Goal: Download file/media

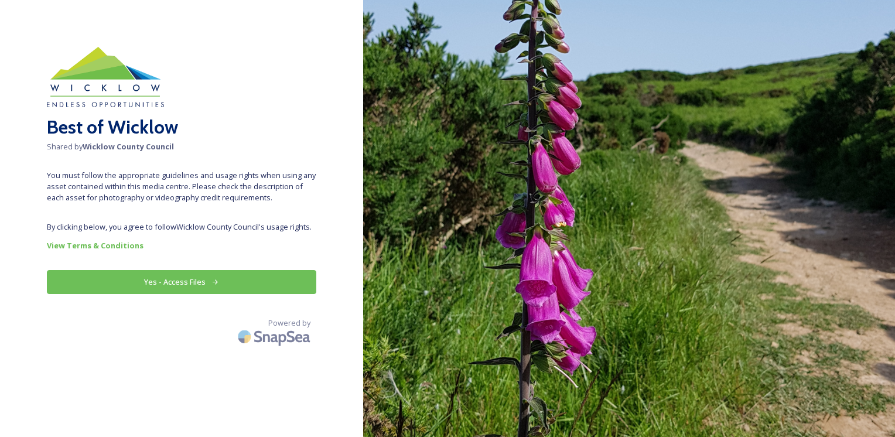
click at [176, 275] on button "Yes - Access Files" at bounding box center [181, 282] width 269 height 24
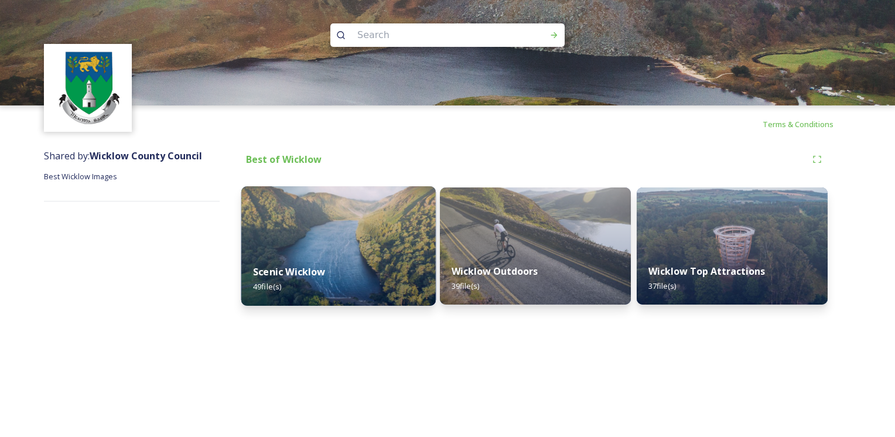
click at [365, 235] on img at bounding box center [338, 245] width 195 height 119
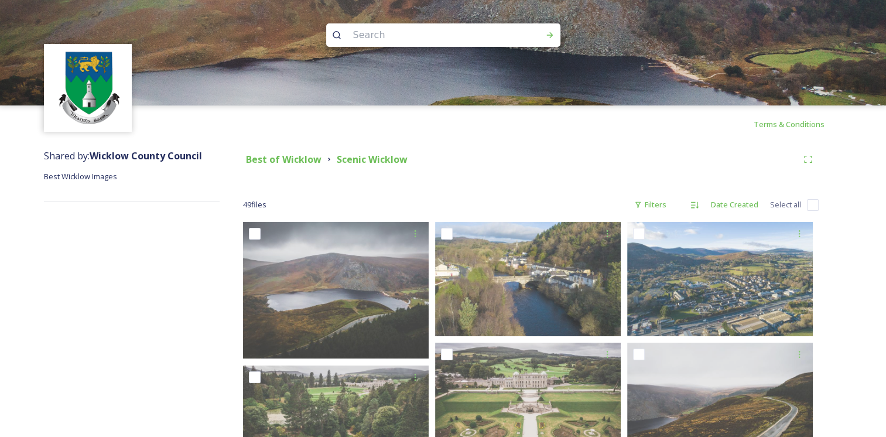
click at [287, 156] on strong "Best of Wicklow" at bounding box center [284, 159] width 76 height 13
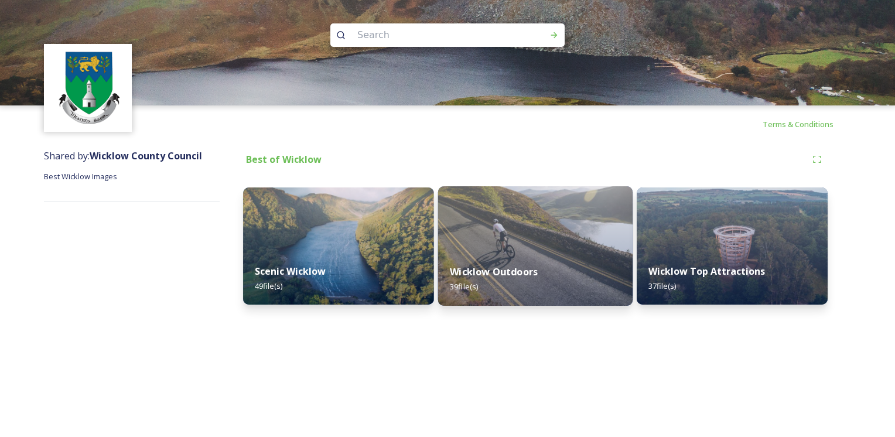
click at [540, 238] on img at bounding box center [535, 245] width 195 height 119
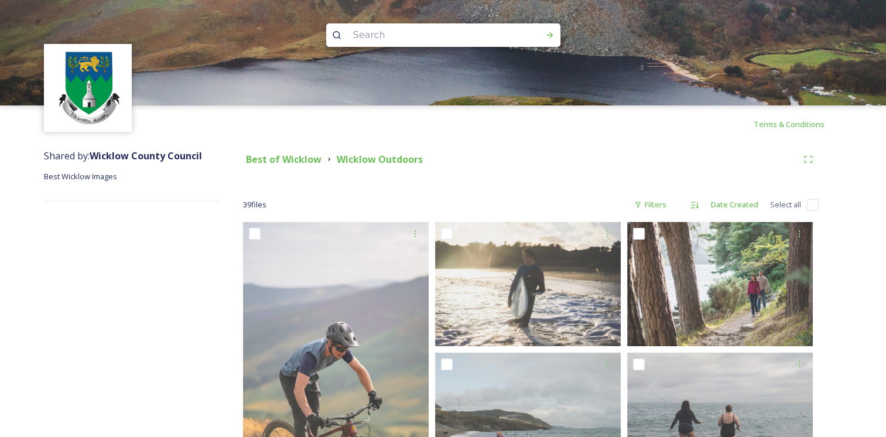
click at [288, 166] on div "Best of Wicklow" at bounding box center [284, 159] width 76 height 15
click at [295, 160] on strong "Best of Wicklow" at bounding box center [284, 159] width 76 height 13
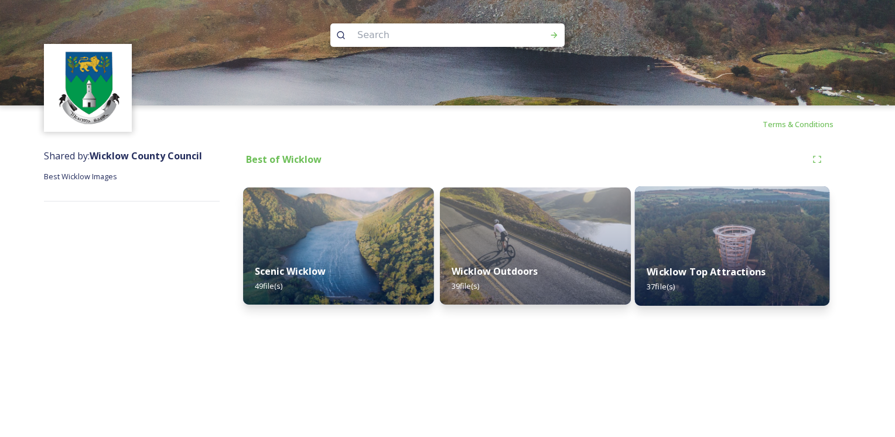
click at [679, 222] on img at bounding box center [732, 245] width 195 height 119
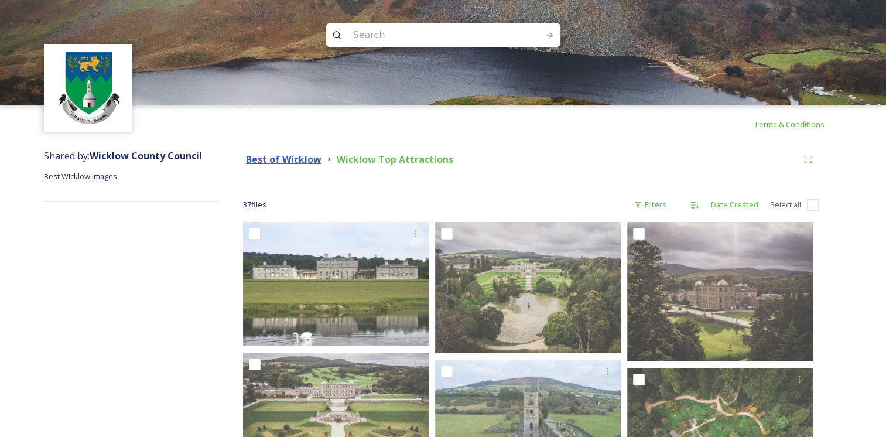
click at [276, 158] on strong "Best of Wicklow" at bounding box center [284, 159] width 76 height 13
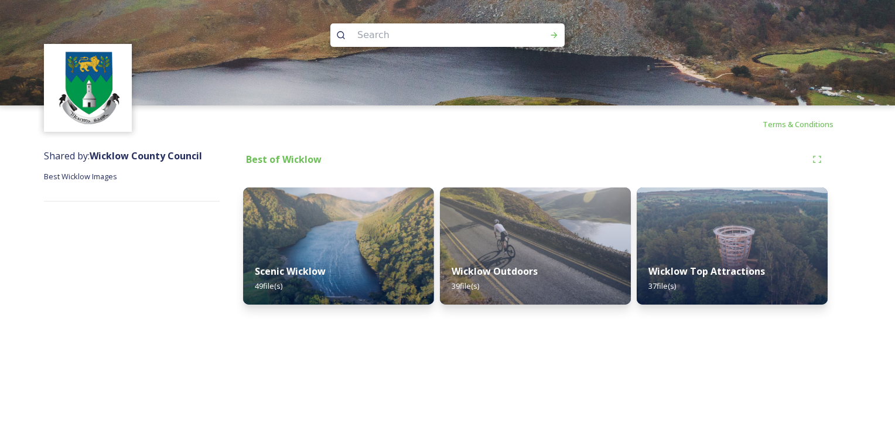
click at [709, 318] on div "Terms & Conditions Shared by: Wicklow County Council Best Wicklow Images Best o…" at bounding box center [447, 218] width 895 height 437
drag, startPoint x: 334, startPoint y: 317, endPoint x: 323, endPoint y: 336, distance: 22.3
click at [334, 317] on div "Terms & Conditions Shared by: Wicklow County Council Best Wicklow Images Best o…" at bounding box center [447, 218] width 895 height 437
click at [633, 321] on div "Terms & Conditions Shared by: Wicklow County Council Best Wicklow Images Best o…" at bounding box center [447, 218] width 895 height 437
click at [557, 406] on div "Terms & Conditions Shared by: Wicklow County Council Best Wicklow Images Best o…" at bounding box center [447, 218] width 895 height 437
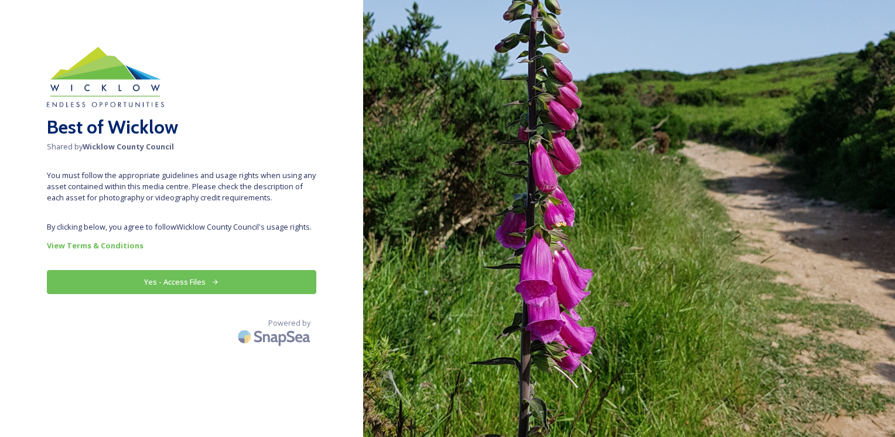
click at [234, 282] on button "Yes - Access Files" at bounding box center [181, 282] width 269 height 24
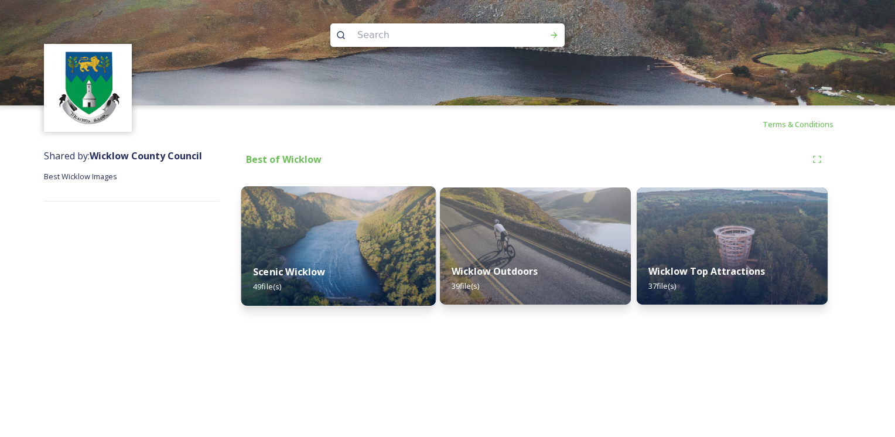
click at [263, 218] on img at bounding box center [338, 245] width 195 height 119
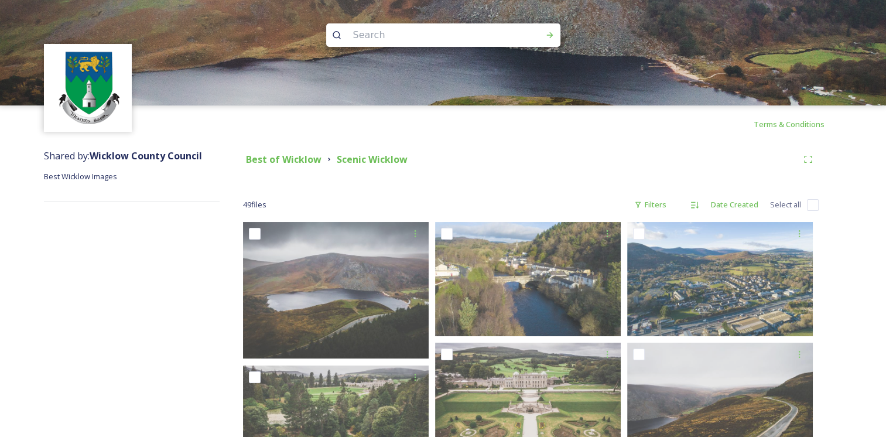
click at [815, 202] on input "checkbox" at bounding box center [813, 205] width 12 height 12
checkbox input "true"
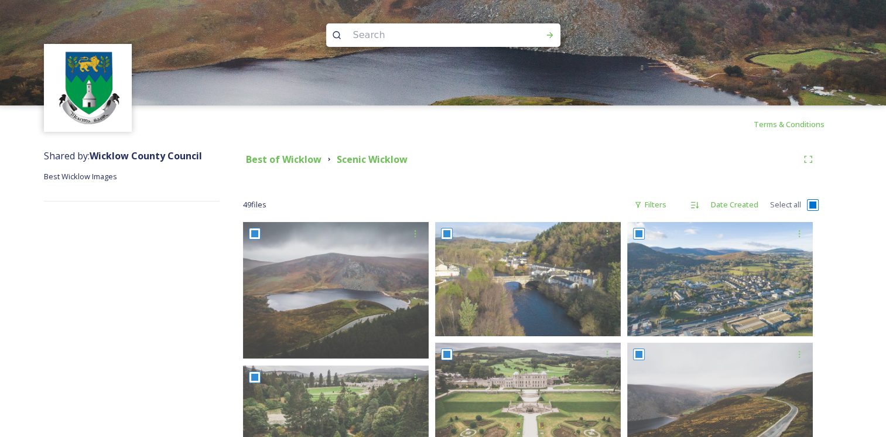
checkbox input "true"
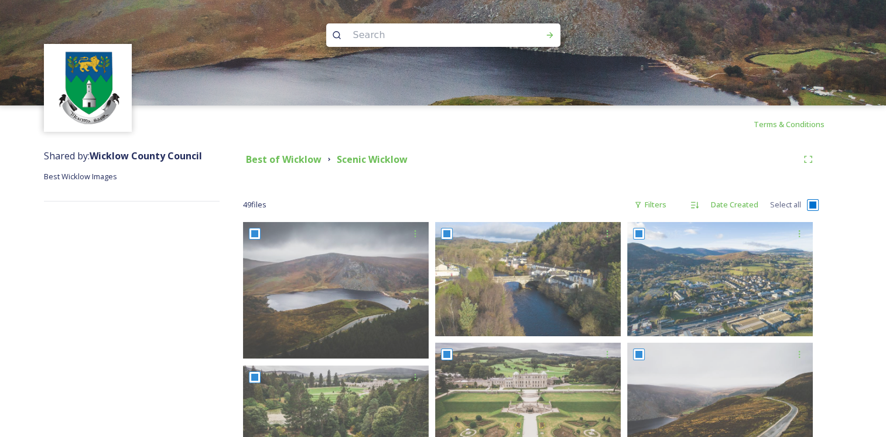
checkbox input "true"
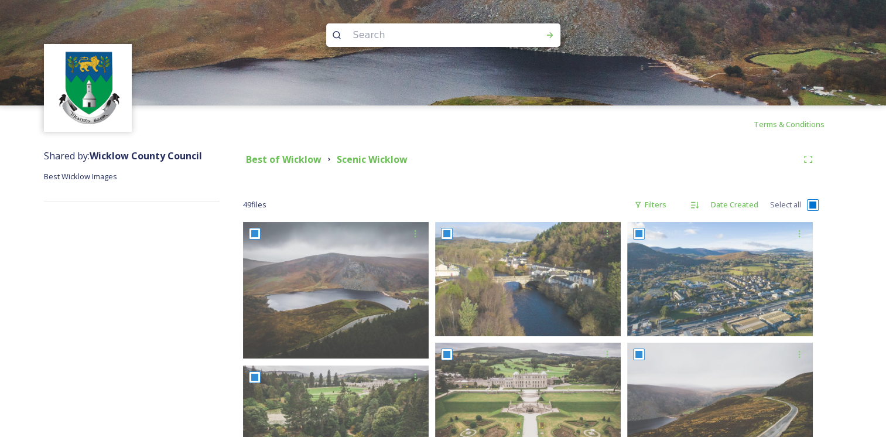
checkbox input "true"
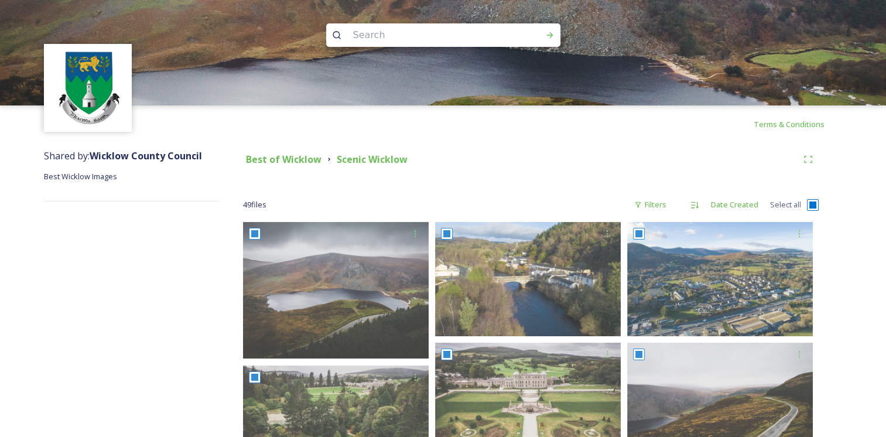
checkbox input "true"
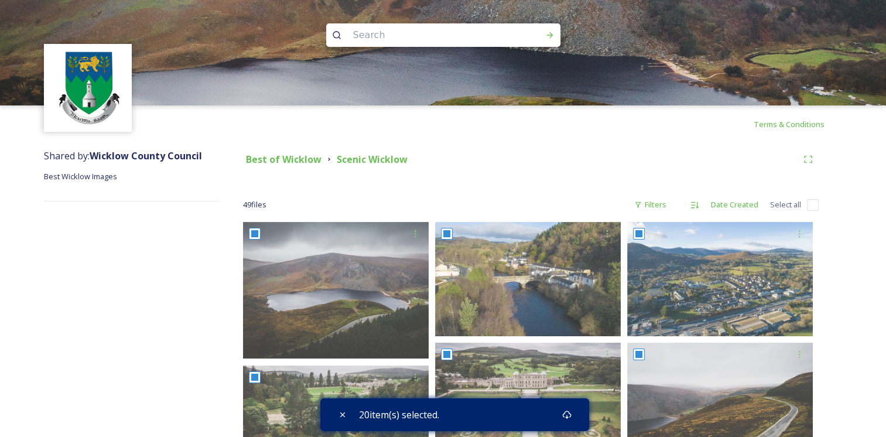
click at [807, 207] on input "checkbox" at bounding box center [813, 205] width 12 height 12
checkbox input "true"
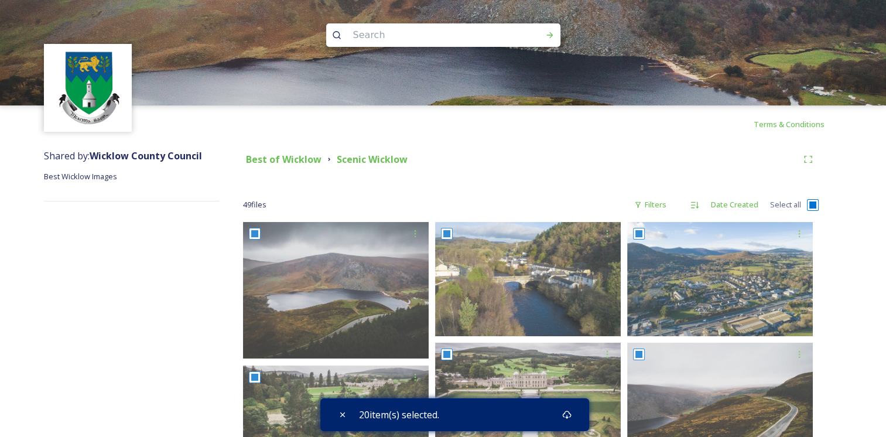
checkbox input "true"
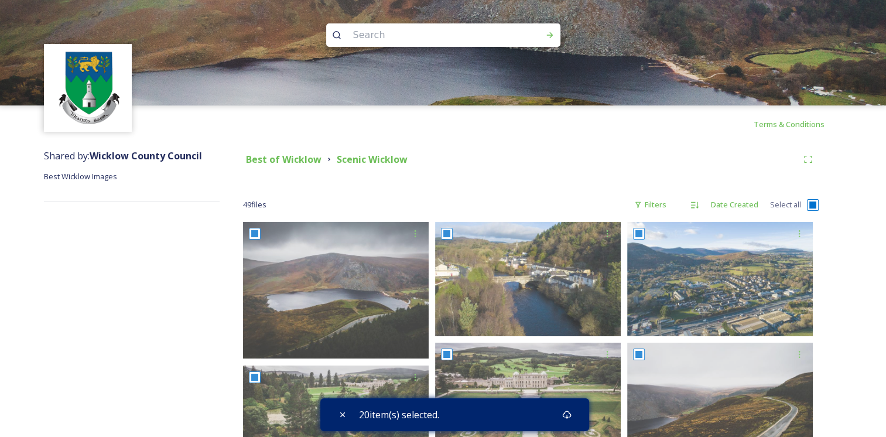
checkbox input "true"
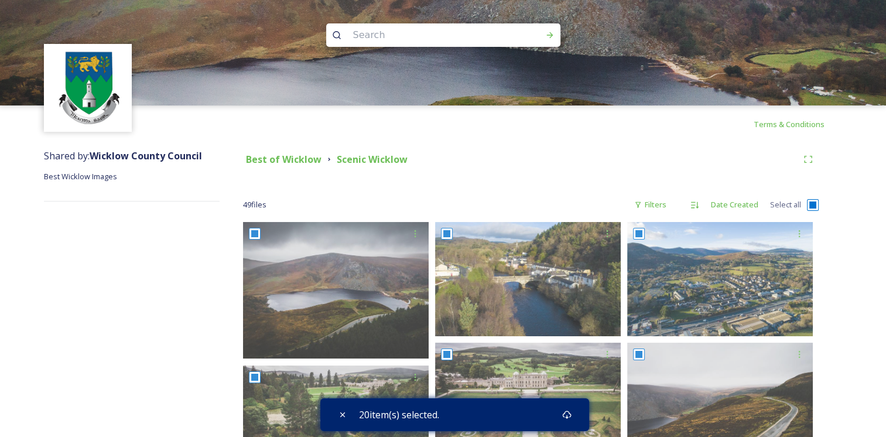
checkbox input "true"
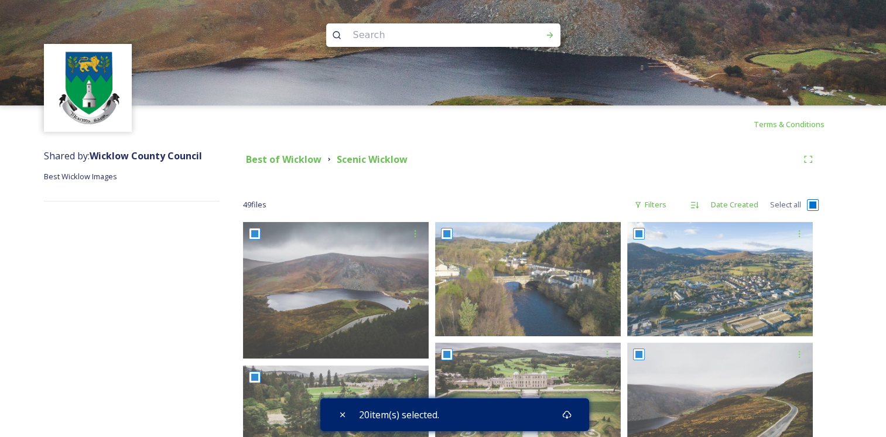
checkbox input "true"
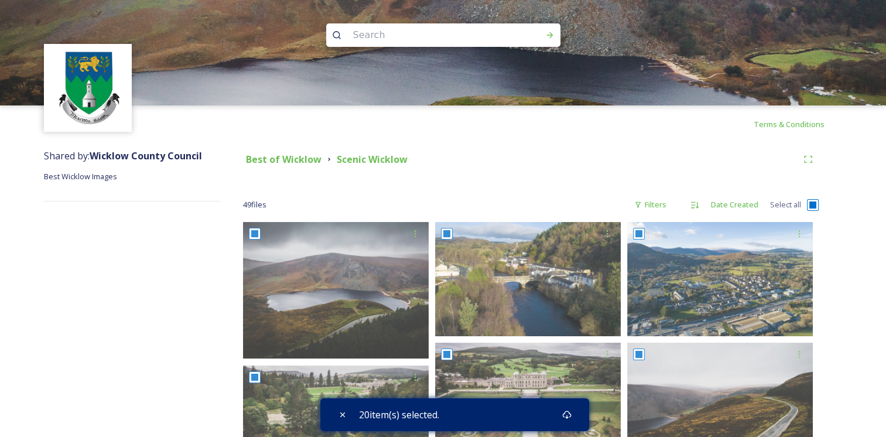
checkbox input "true"
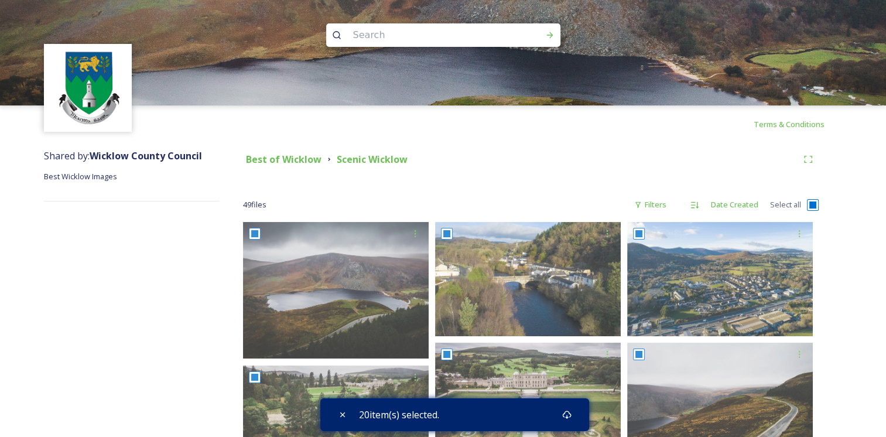
checkbox input "true"
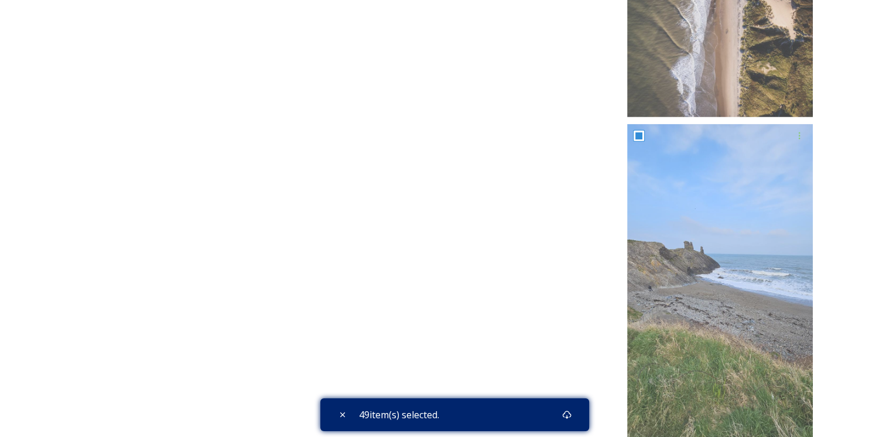
scroll to position [2976, 0]
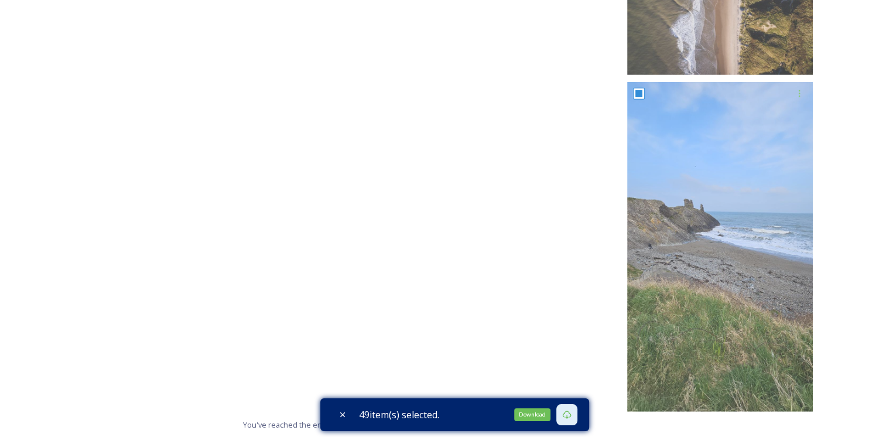
click at [529, 416] on div "Download" at bounding box center [532, 414] width 36 height 13
click at [339, 417] on icon at bounding box center [342, 414] width 9 height 9
checkbox input "false"
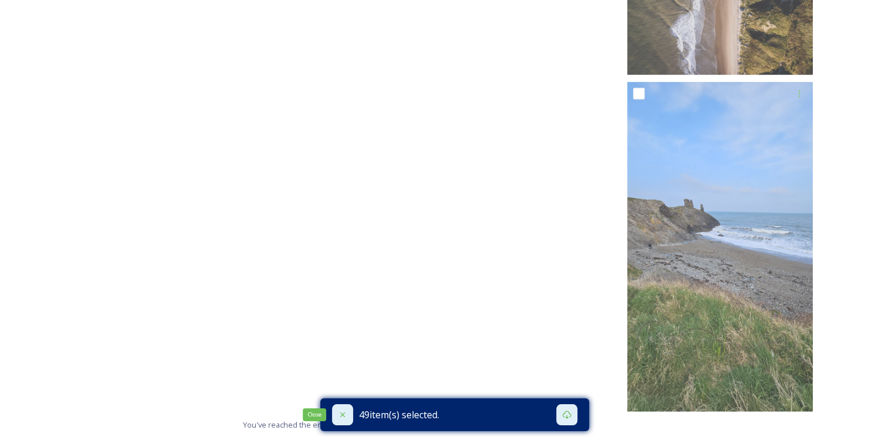
checkbox input "false"
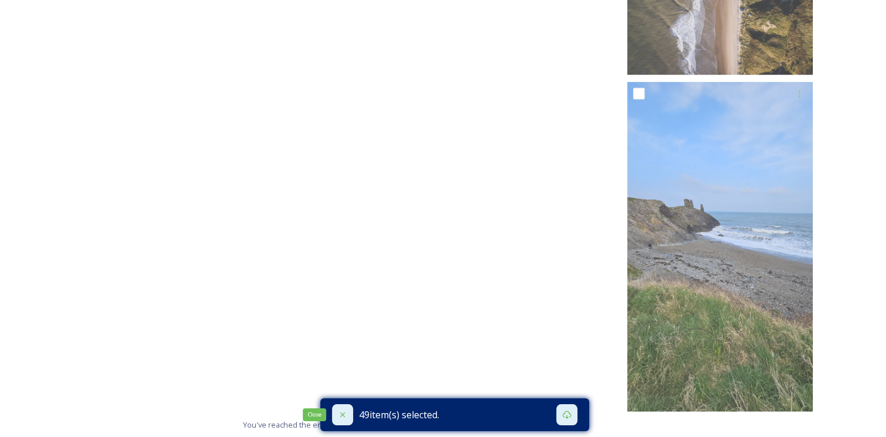
checkbox input "false"
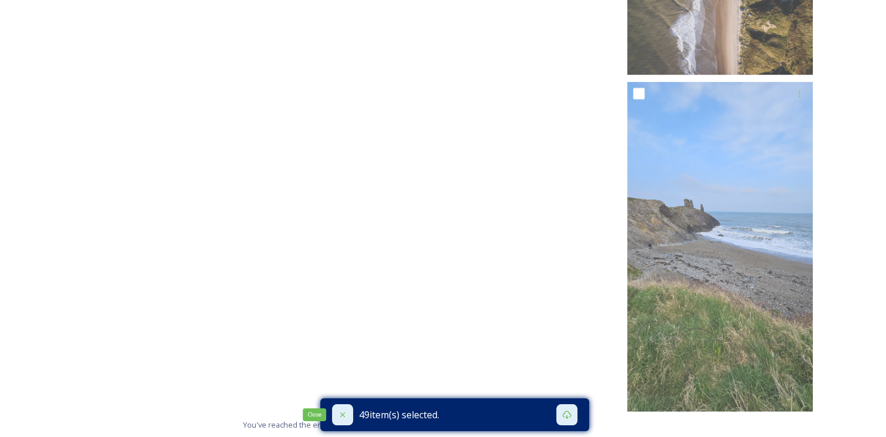
checkbox input "false"
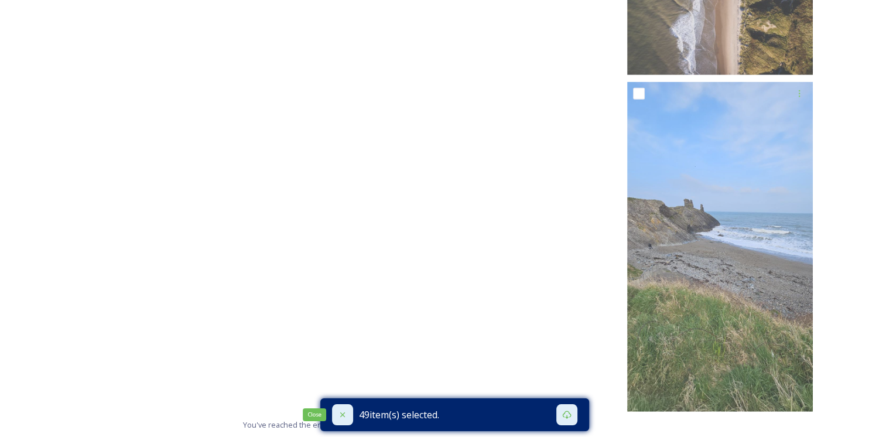
checkbox input "false"
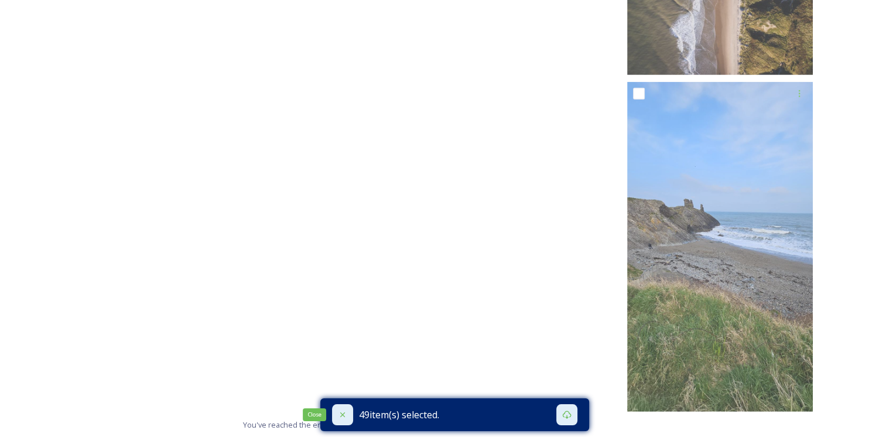
checkbox input "false"
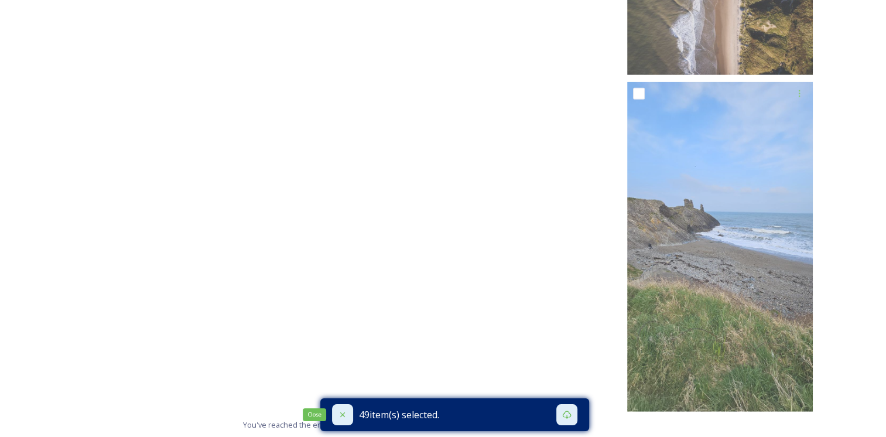
checkbox input "false"
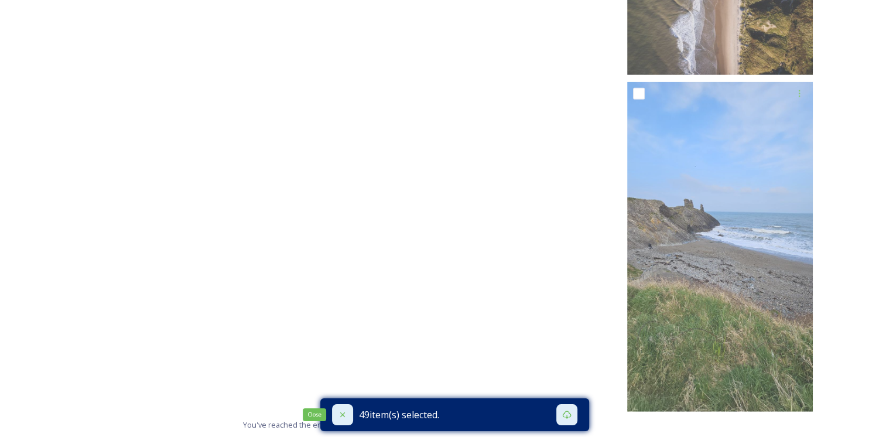
checkbox input "false"
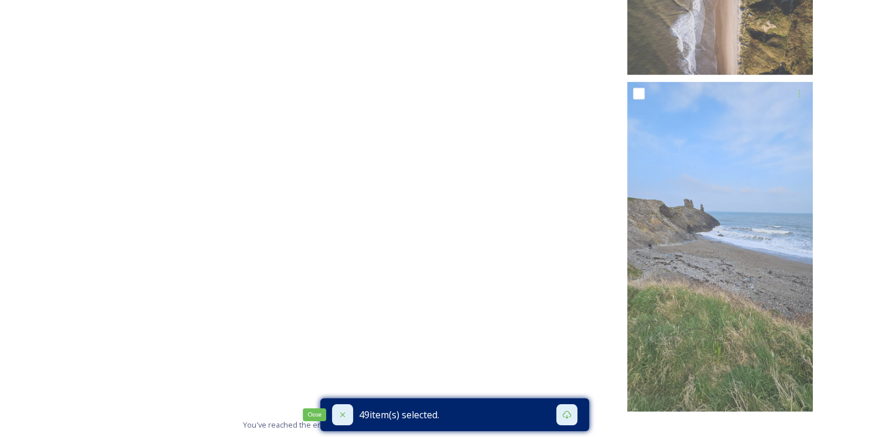
checkbox input "false"
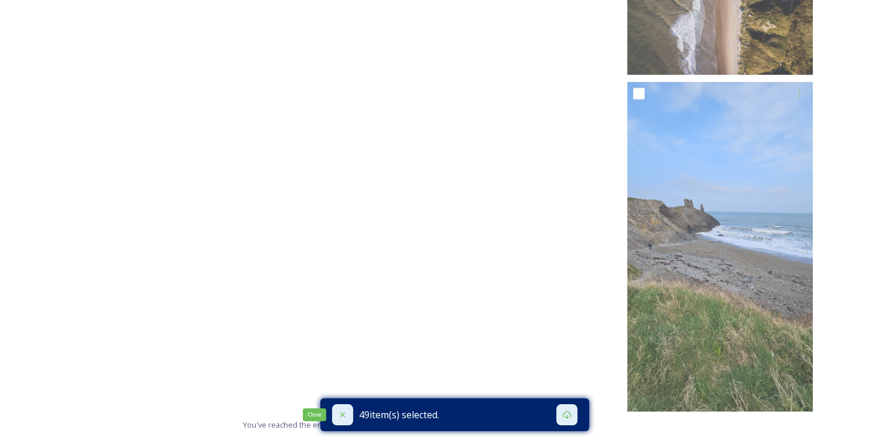
checkbox input "false"
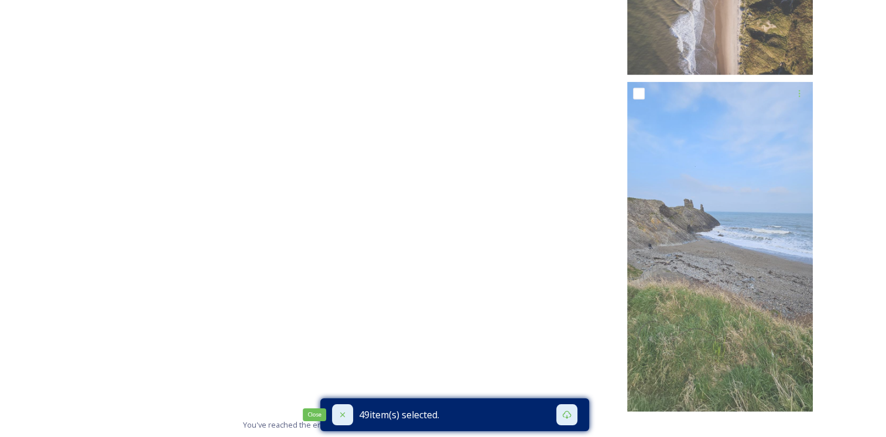
checkbox input "false"
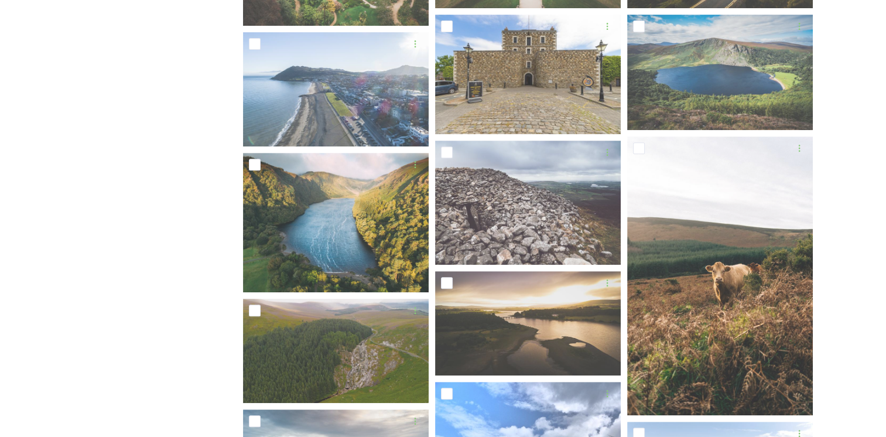
scroll to position [0, 0]
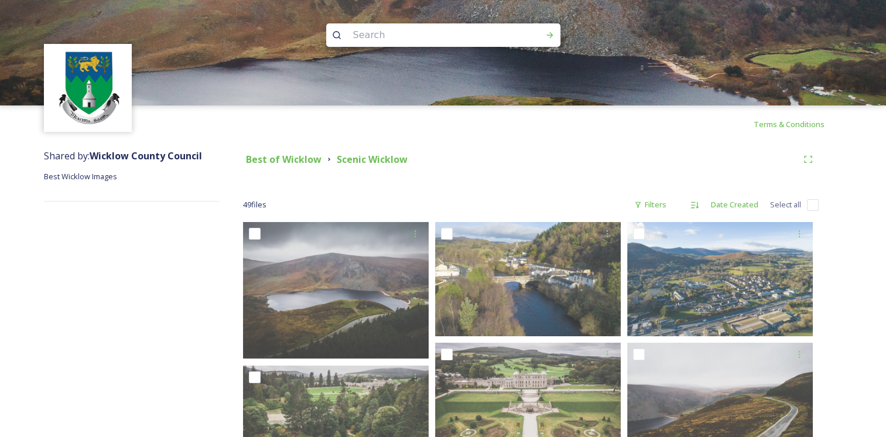
click at [275, 161] on strong "Best of Wicklow" at bounding box center [284, 159] width 76 height 13
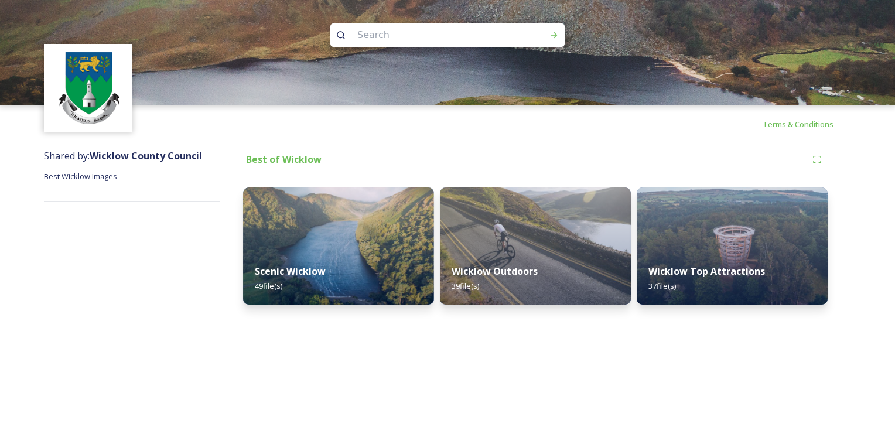
click at [569, 216] on img at bounding box center [535, 245] width 191 height 117
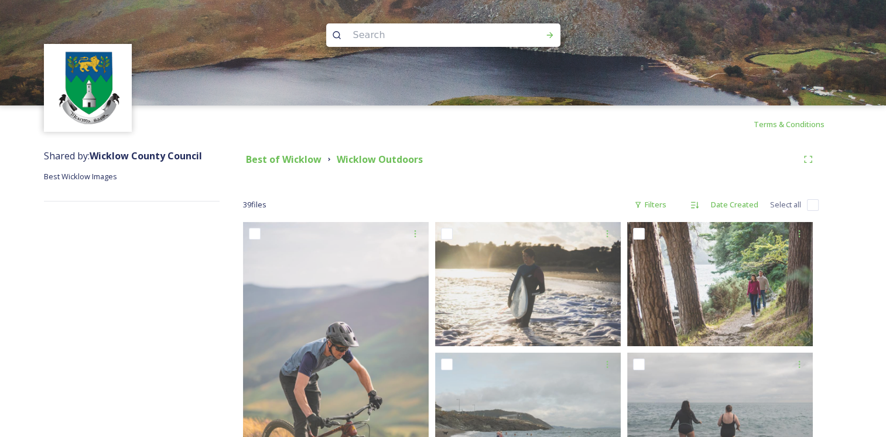
click at [812, 203] on input "checkbox" at bounding box center [813, 205] width 12 height 12
checkbox input "true"
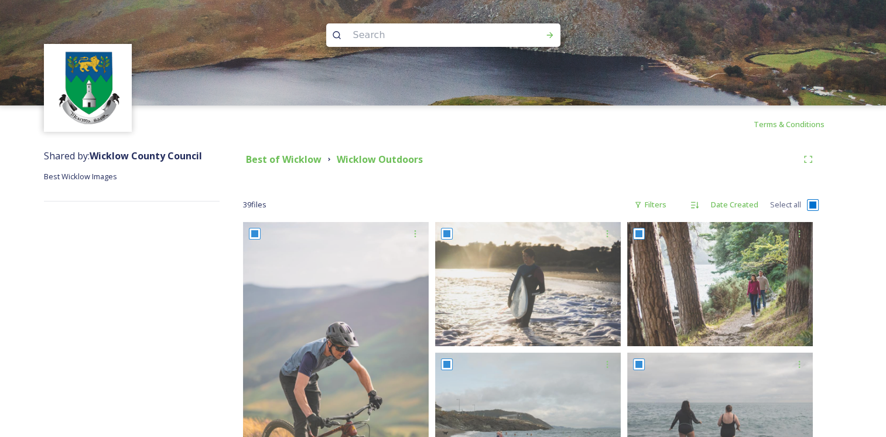
checkbox input "true"
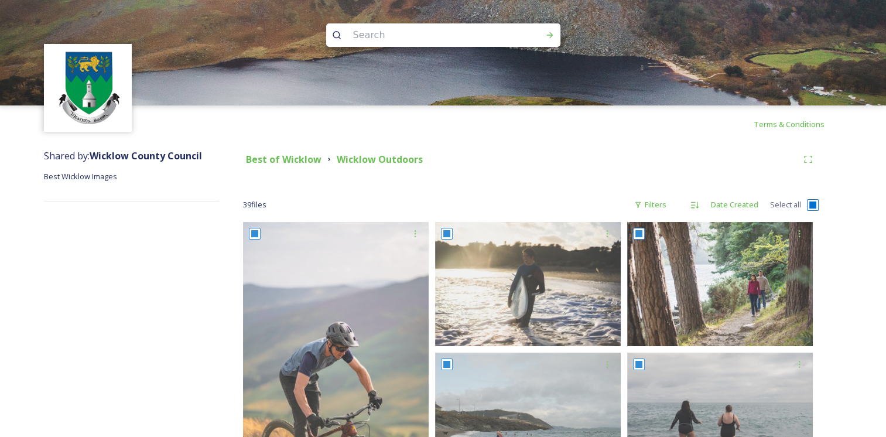
checkbox input "true"
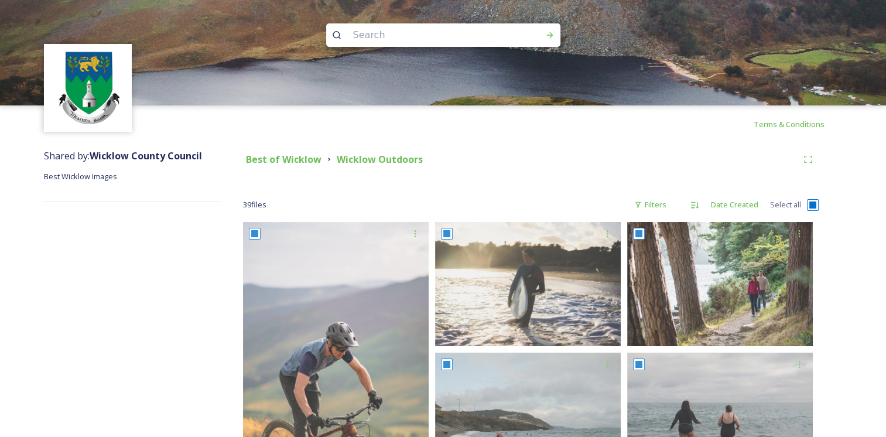
checkbox input "true"
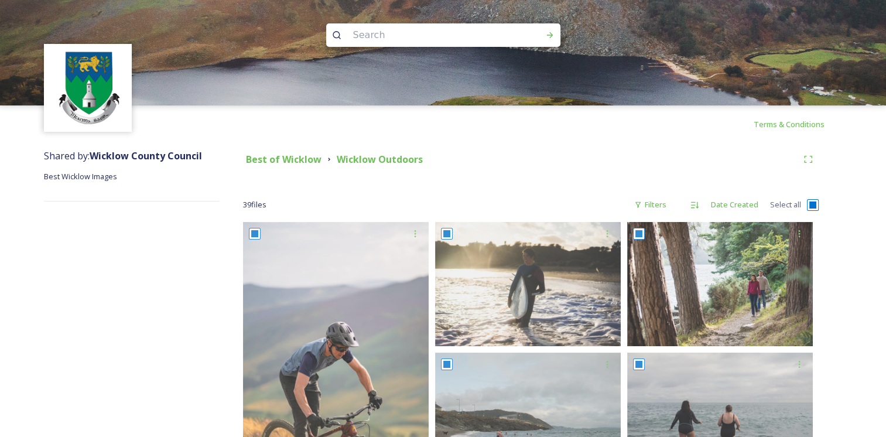
checkbox input "true"
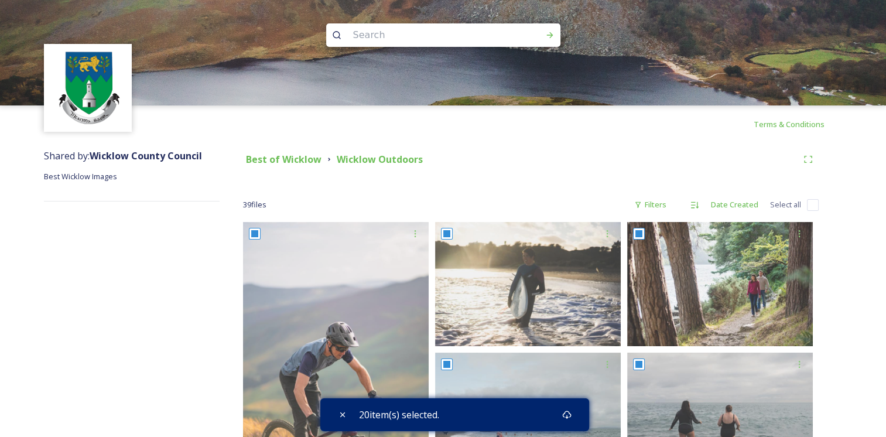
click at [808, 205] on input "checkbox" at bounding box center [813, 205] width 12 height 12
checkbox input "true"
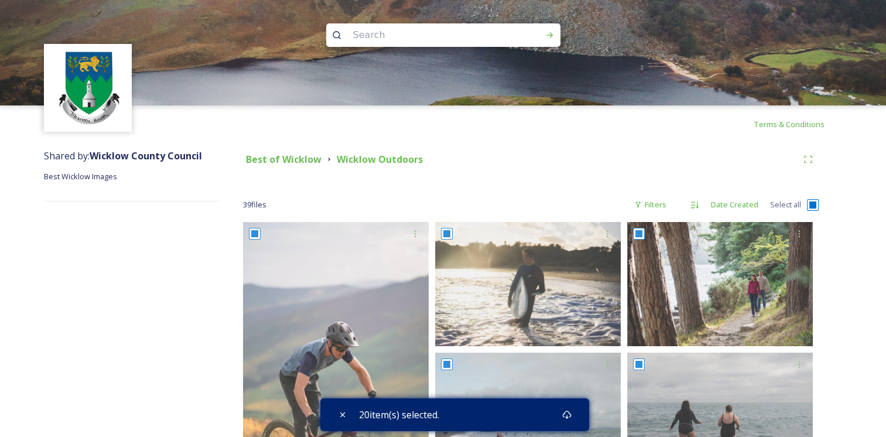
checkbox input "true"
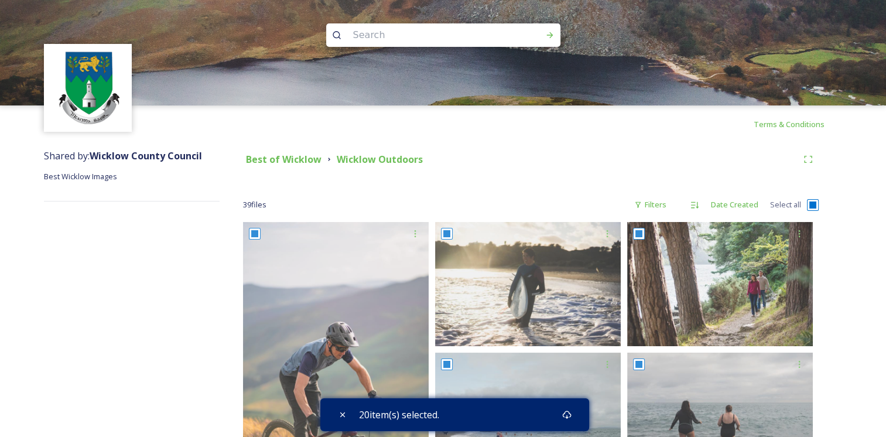
checkbox input "true"
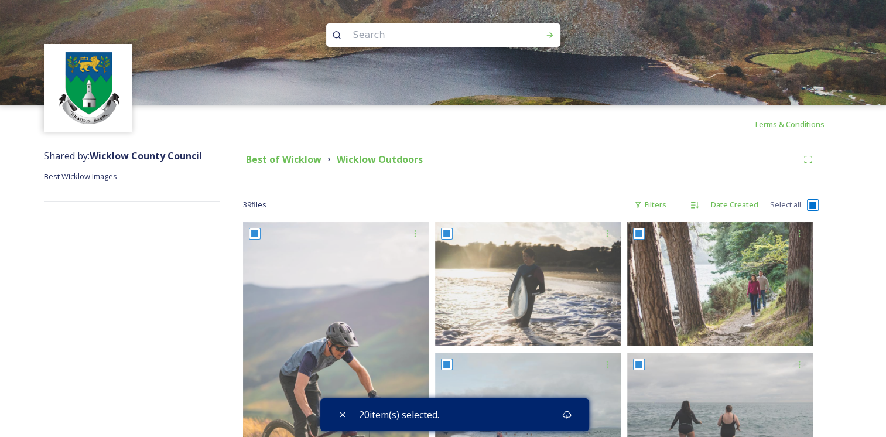
checkbox input "true"
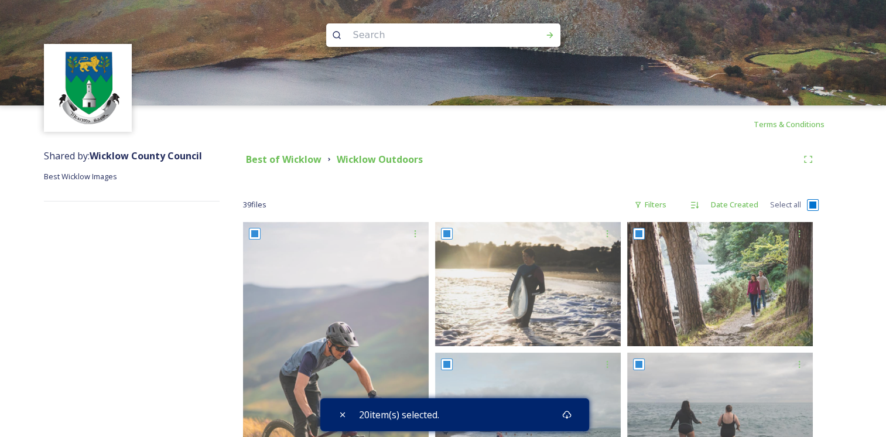
checkbox input "true"
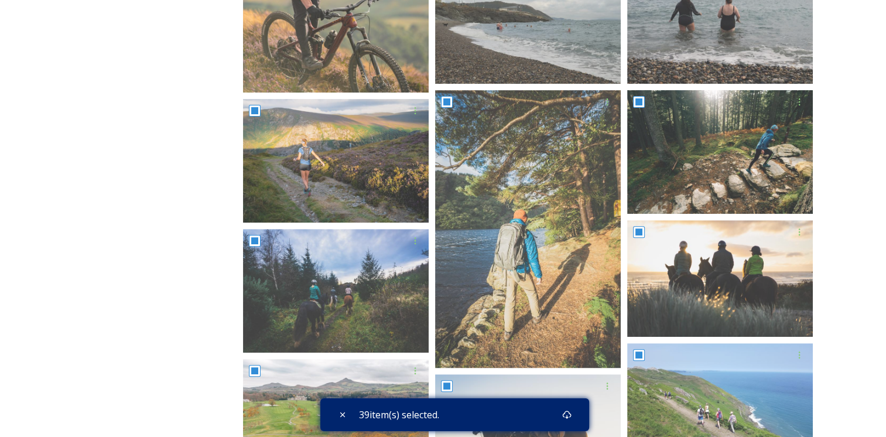
scroll to position [410, 0]
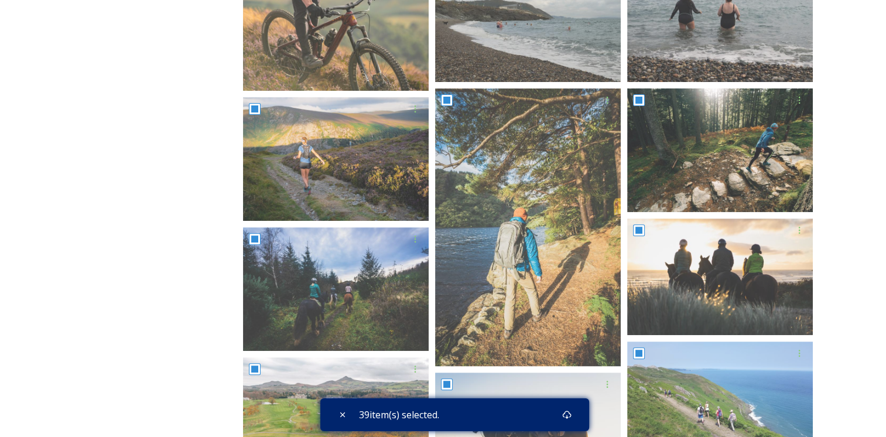
click at [543, 417] on div "39 item(s) selected." at bounding box center [454, 414] width 269 height 33
click at [567, 415] on icon at bounding box center [566, 414] width 9 height 9
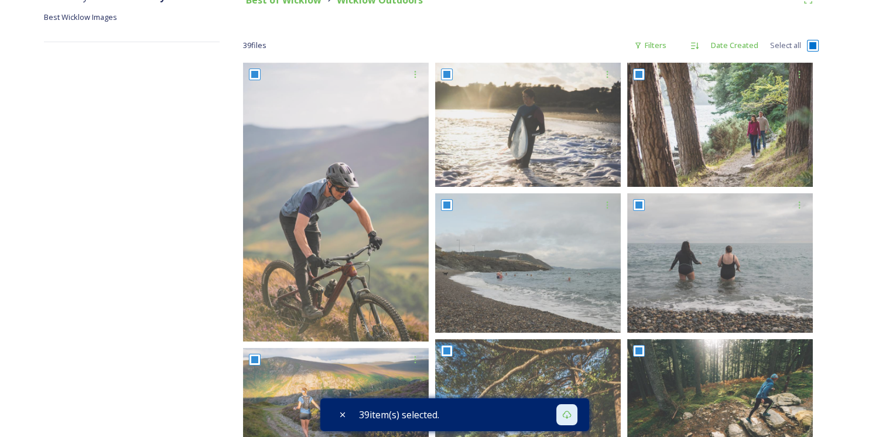
scroll to position [0, 0]
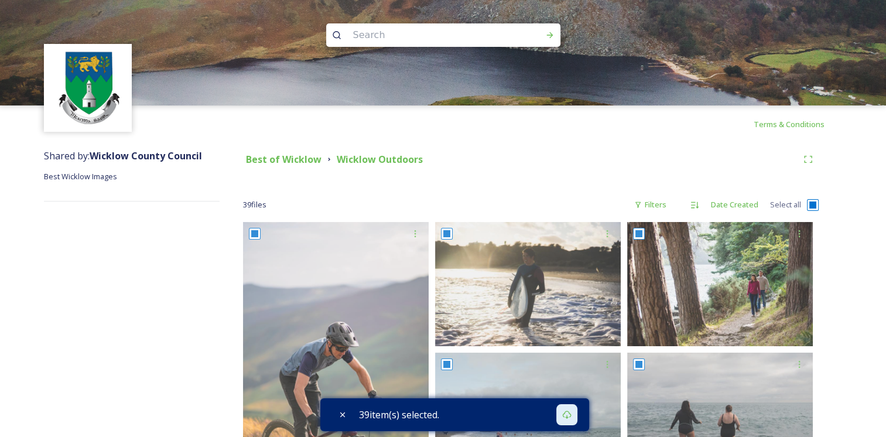
drag, startPoint x: 177, startPoint y: 254, endPoint x: 183, endPoint y: 253, distance: 6.0
click at [275, 160] on strong "Best of Wicklow" at bounding box center [284, 159] width 76 height 13
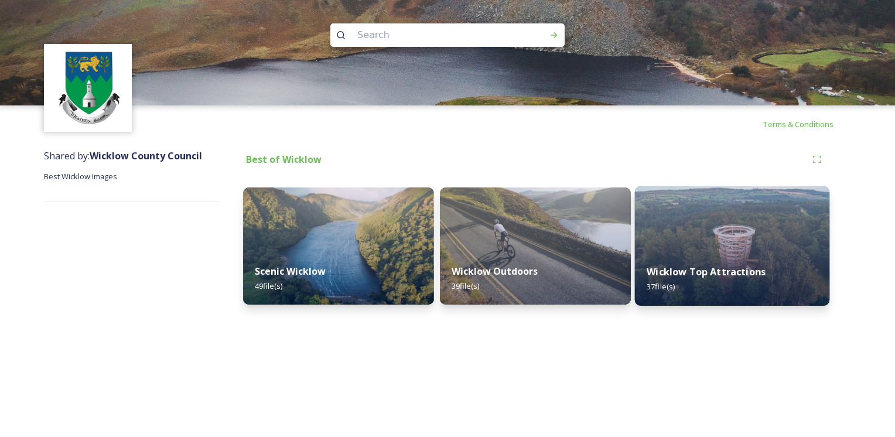
click at [738, 264] on div "Wicklow Top Attractions 37 file(s)" at bounding box center [732, 278] width 195 height 53
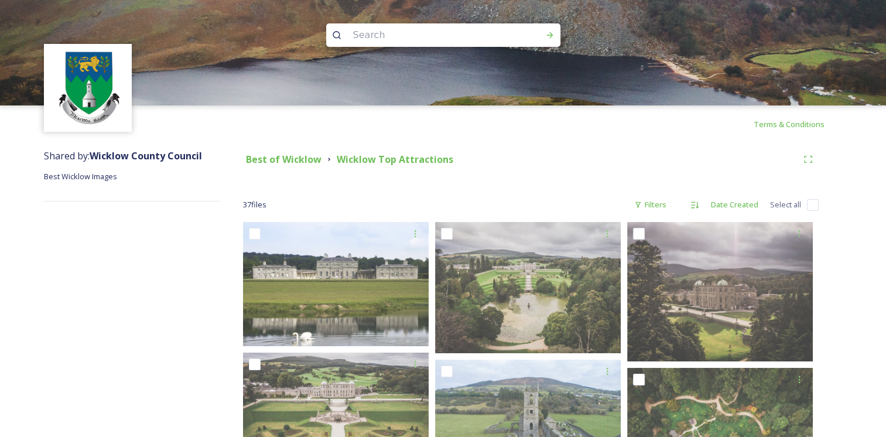
click at [813, 205] on input "checkbox" at bounding box center [813, 205] width 12 height 12
checkbox input "true"
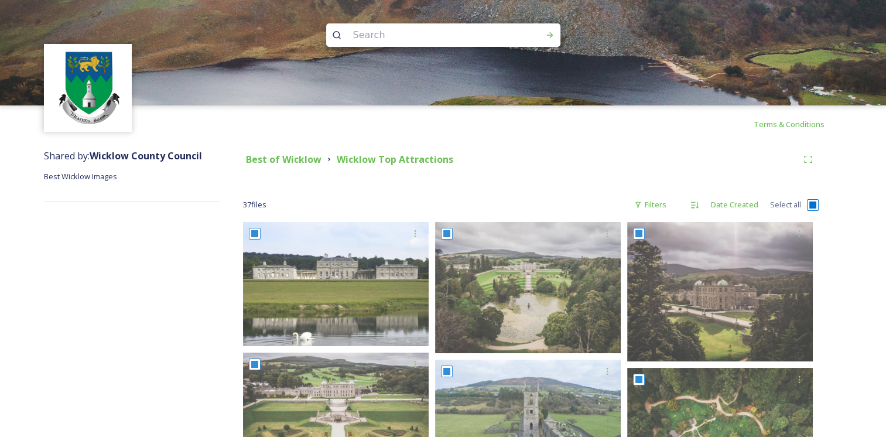
checkbox input "true"
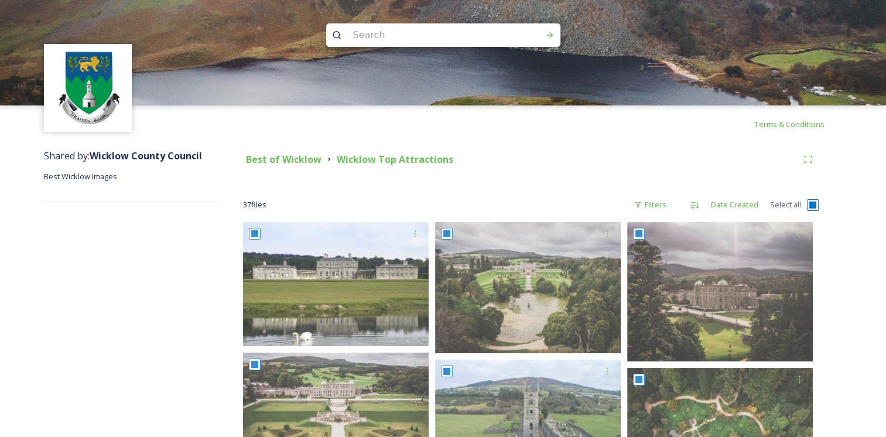
checkbox input "true"
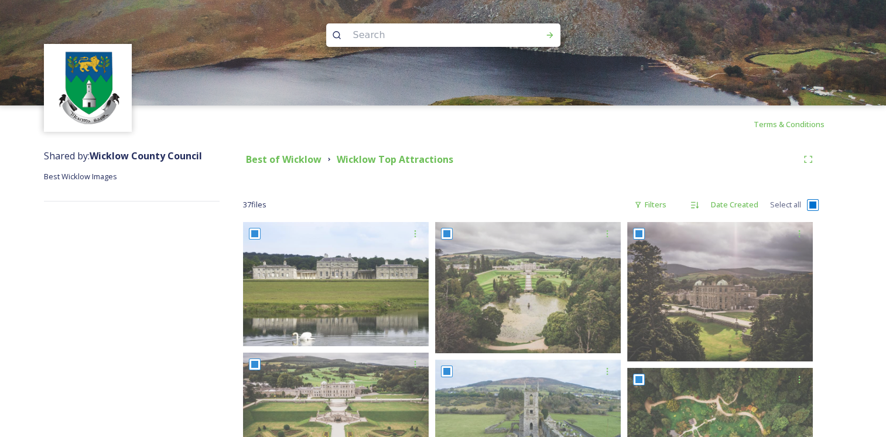
checkbox input "true"
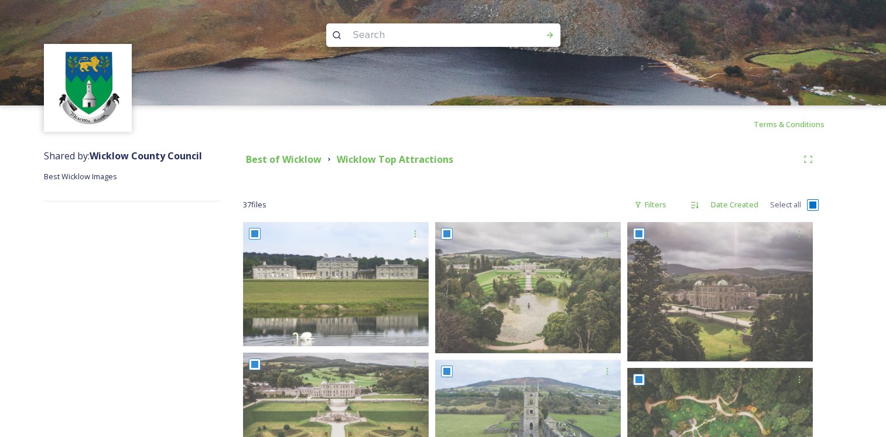
checkbox input "true"
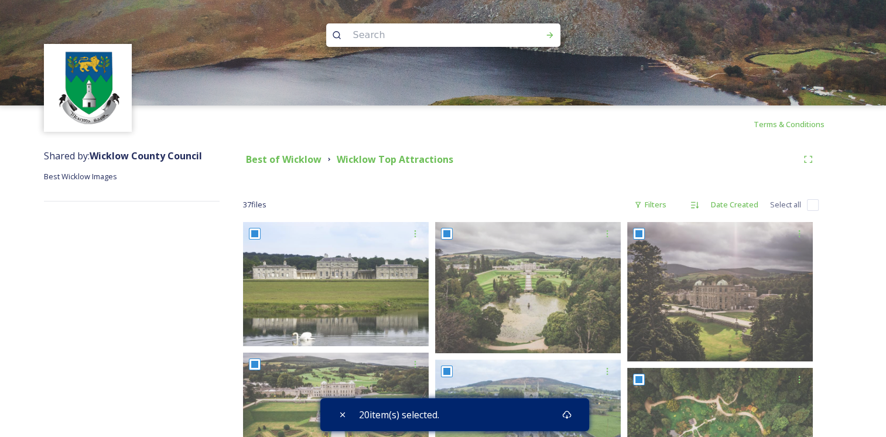
click at [806, 203] on div "37 file s Filters Date Created Select all" at bounding box center [531, 204] width 576 height 23
click at [810, 204] on input "checkbox" at bounding box center [813, 205] width 12 height 12
checkbox input "true"
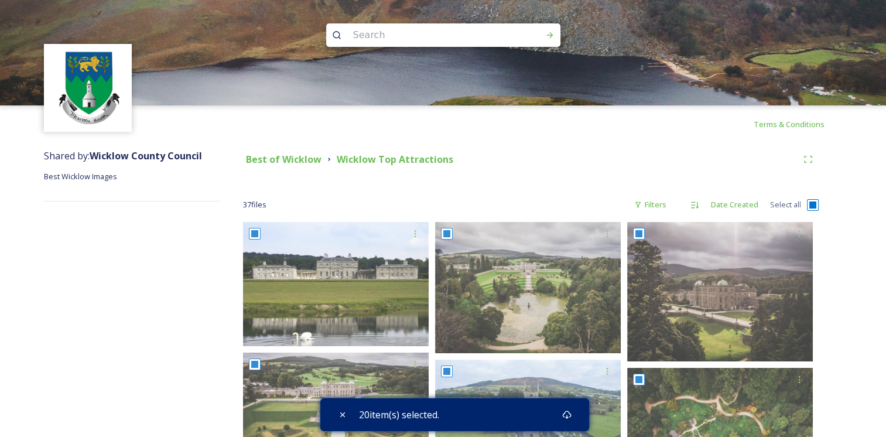
checkbox input "true"
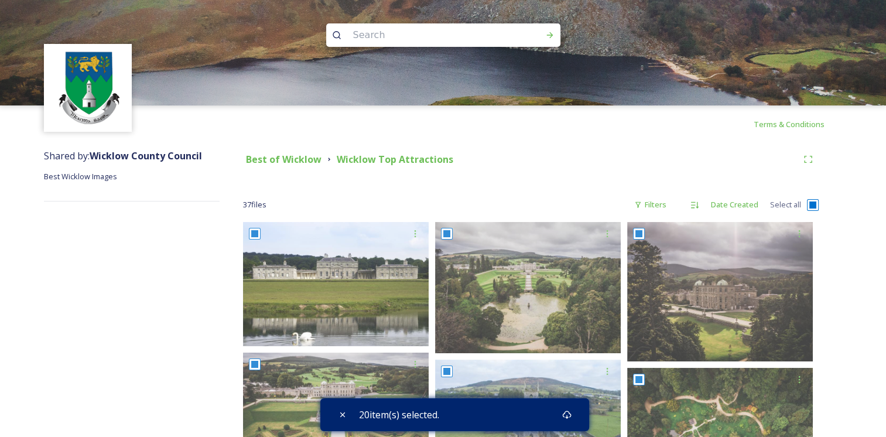
checkbox input "true"
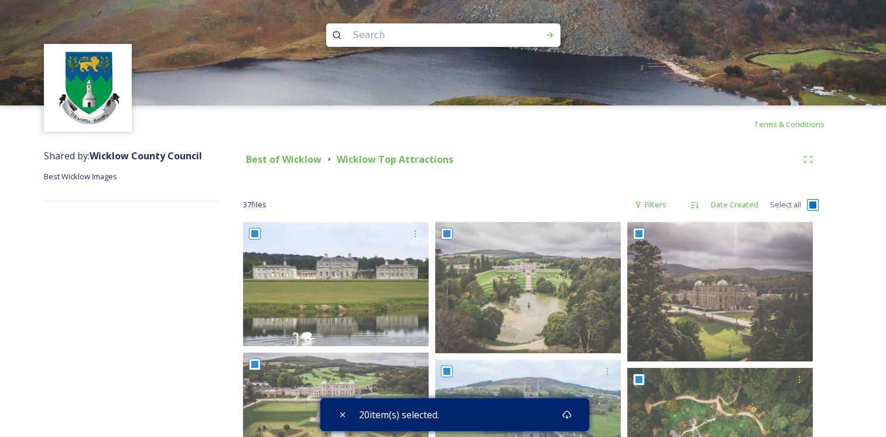
checkbox input "true"
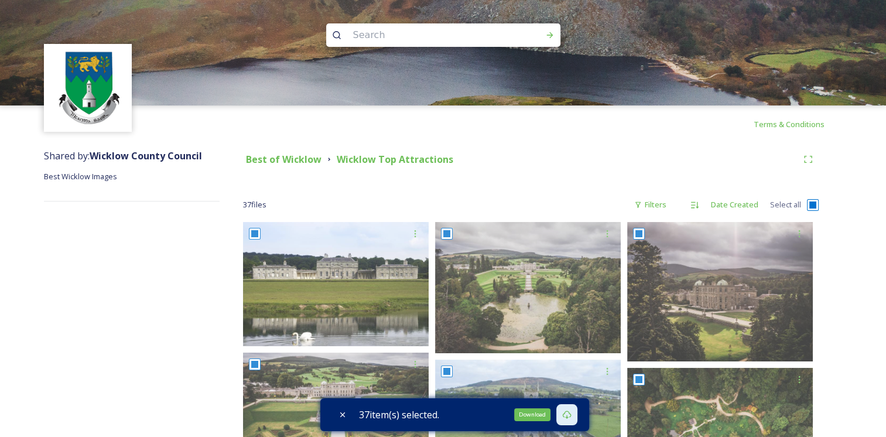
click at [569, 416] on icon at bounding box center [566, 414] width 9 height 9
click at [814, 204] on input "checkbox" at bounding box center [813, 205] width 12 height 12
checkbox input "false"
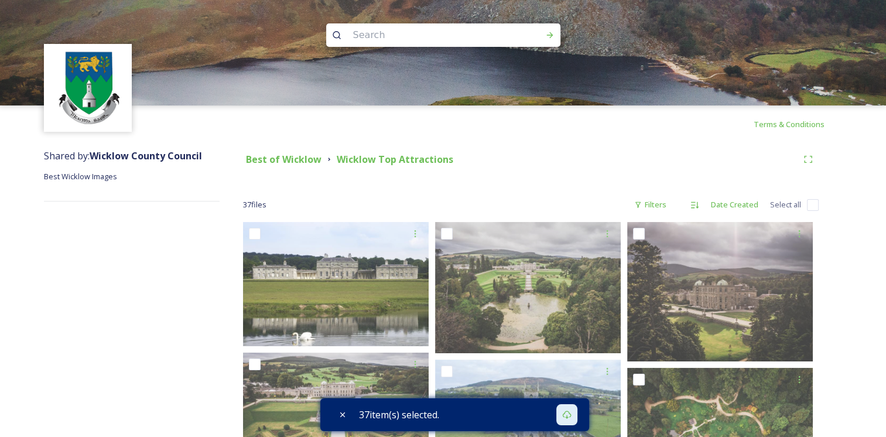
checkbox input "false"
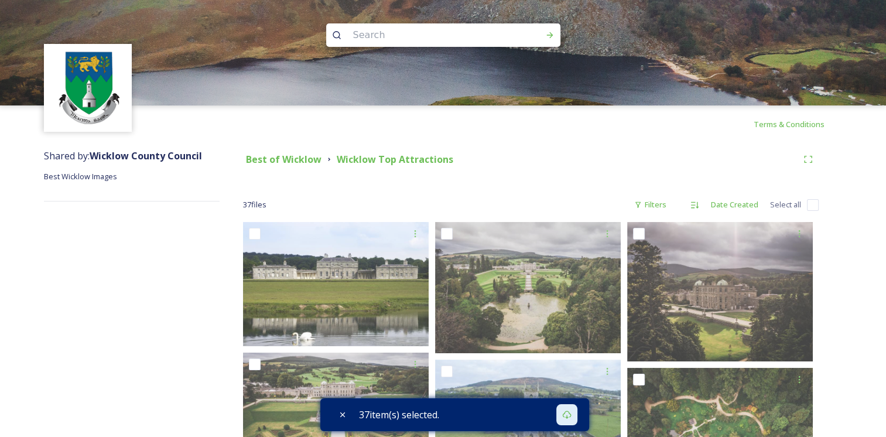
checkbox input "false"
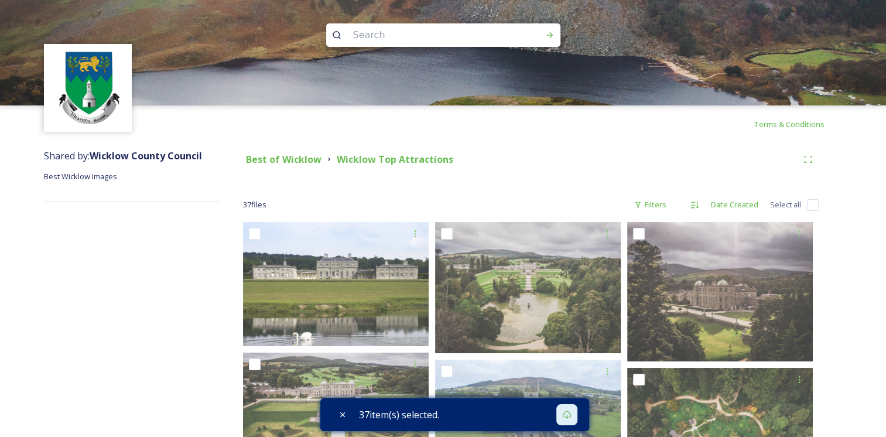
checkbox input "false"
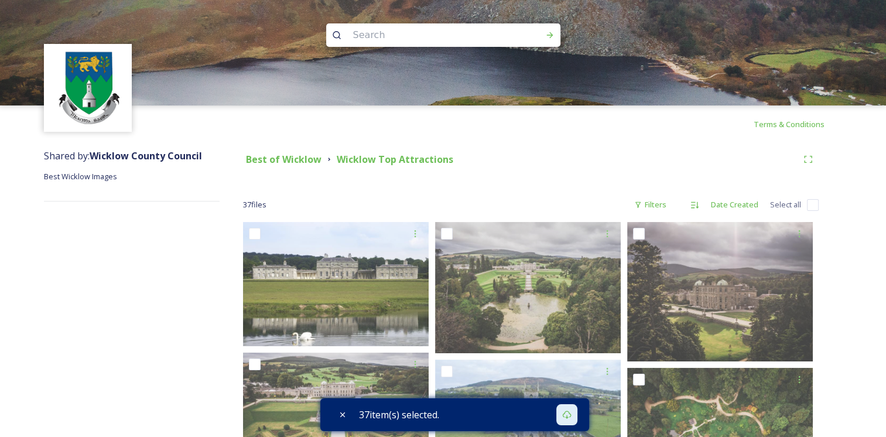
checkbox input "false"
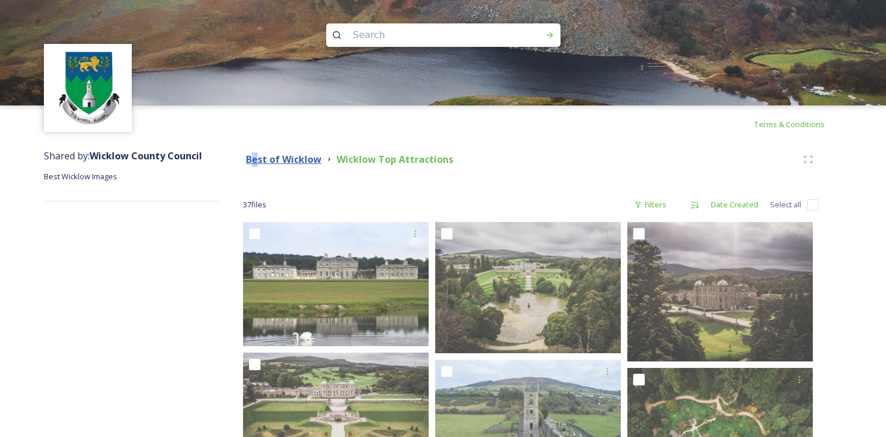
click at [255, 163] on strong "Best of Wicklow" at bounding box center [284, 159] width 76 height 13
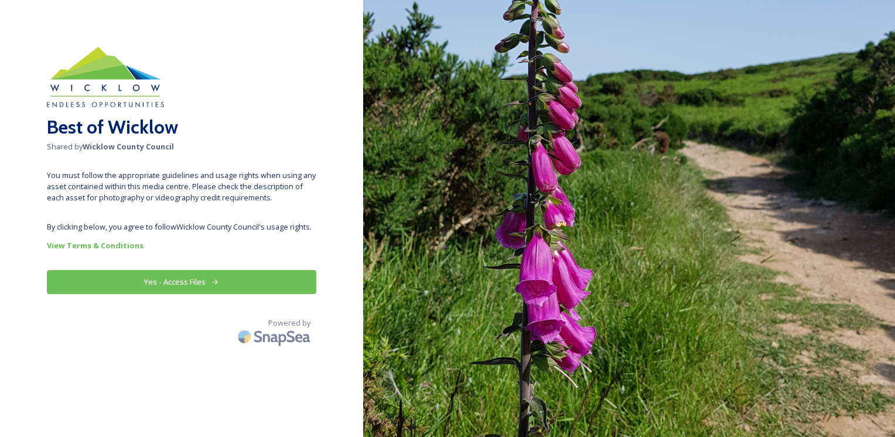
click at [204, 272] on button "Yes - Access Files" at bounding box center [181, 282] width 269 height 24
click at [254, 276] on button "Yes - Access Files" at bounding box center [181, 282] width 269 height 24
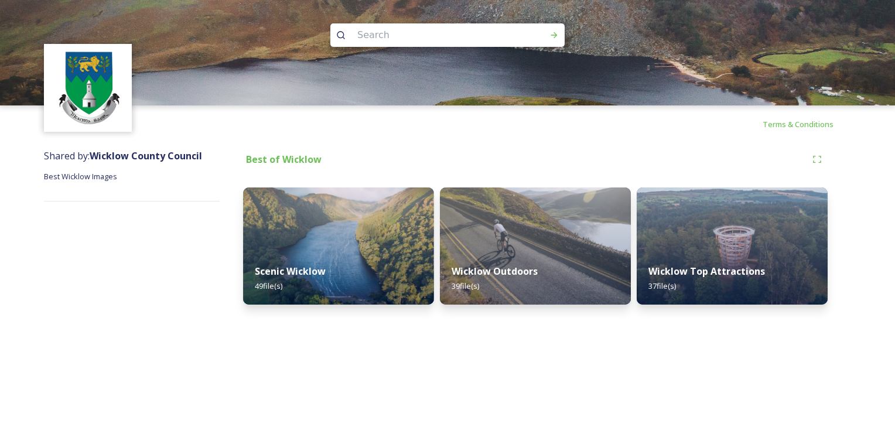
click at [639, 114] on div "Terms & Conditions" at bounding box center [447, 123] width 895 height 37
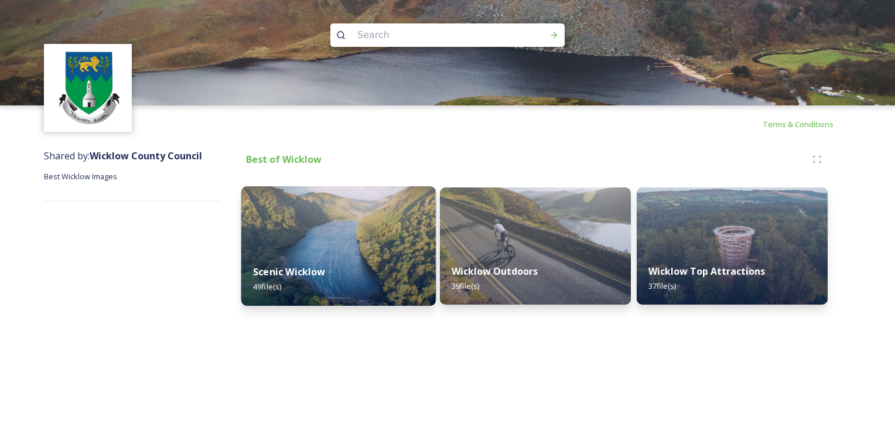
click at [300, 241] on img at bounding box center [338, 245] width 195 height 119
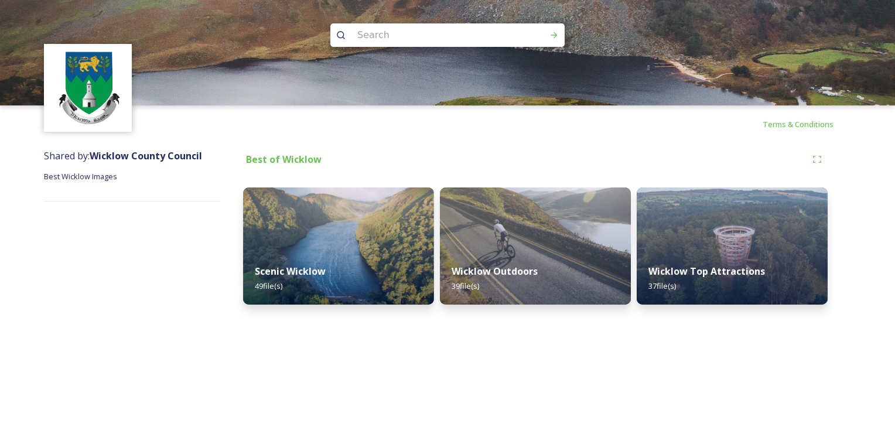
click at [428, 378] on div "Terms & Conditions Shared by: Wicklow County Council Best Wicklow Images Best o…" at bounding box center [447, 218] width 895 height 437
click at [391, 166] on div "Best of Wicklow" at bounding box center [524, 159] width 563 height 15
click at [389, 149] on div "Best of Wicklow" at bounding box center [535, 159] width 584 height 21
click at [453, 342] on div "Terms & Conditions Shared by: Wicklow County Council Best Wicklow Images Best o…" at bounding box center [447, 218] width 895 height 437
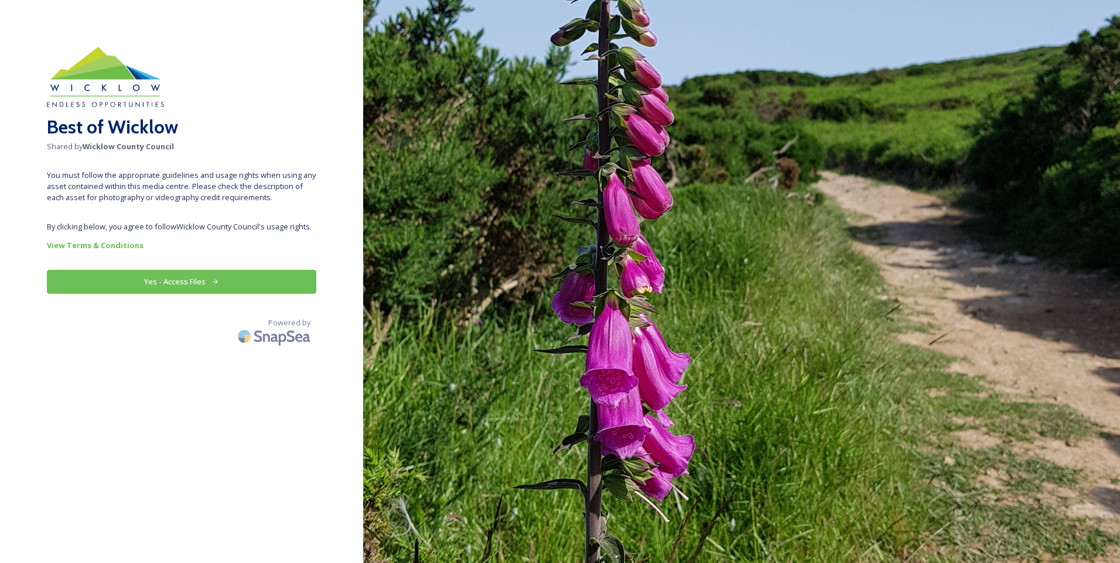
click at [198, 283] on button "Yes - Access Files" at bounding box center [181, 282] width 269 height 24
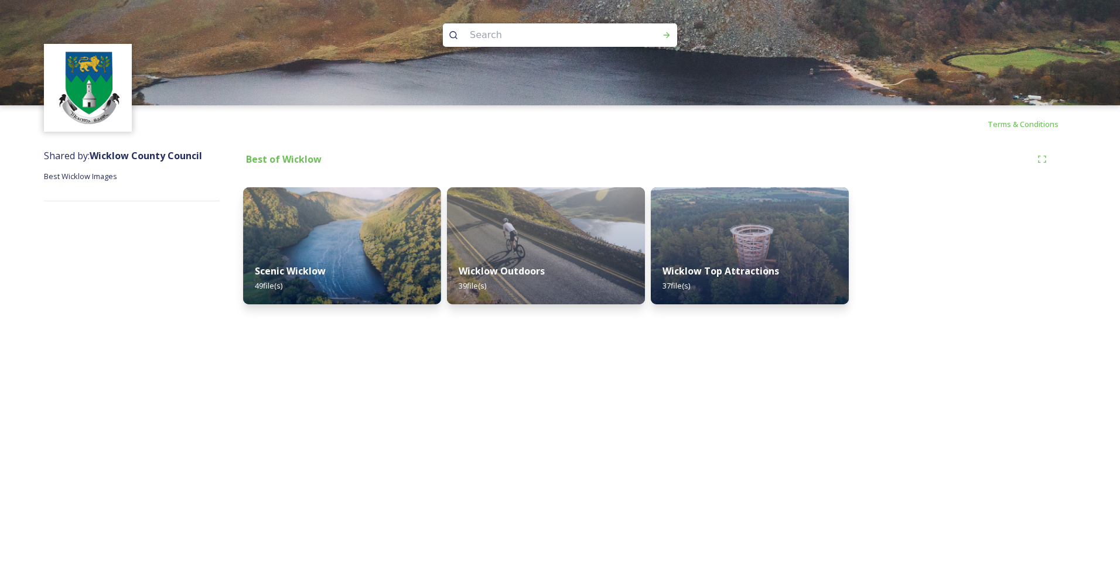
click at [334, 436] on div "Terms & Conditions Shared by: Wicklow County Council Best Wicklow Images Best o…" at bounding box center [560, 281] width 1120 height 563
click at [580, 410] on div "Terms & Conditions Shared by: Wicklow County Council Best Wicklow Images Best o…" at bounding box center [560, 281] width 1120 height 563
drag, startPoint x: 417, startPoint y: 400, endPoint x: 427, endPoint y: 388, distance: 15.8
click at [417, 400] on div "Terms & Conditions Shared by: Wicklow County Council Best Wicklow Images Best o…" at bounding box center [560, 281] width 1120 height 563
click at [396, 399] on div "Terms & Conditions Shared by: Wicklow County Council Best Wicklow Images Best o…" at bounding box center [560, 281] width 1120 height 563
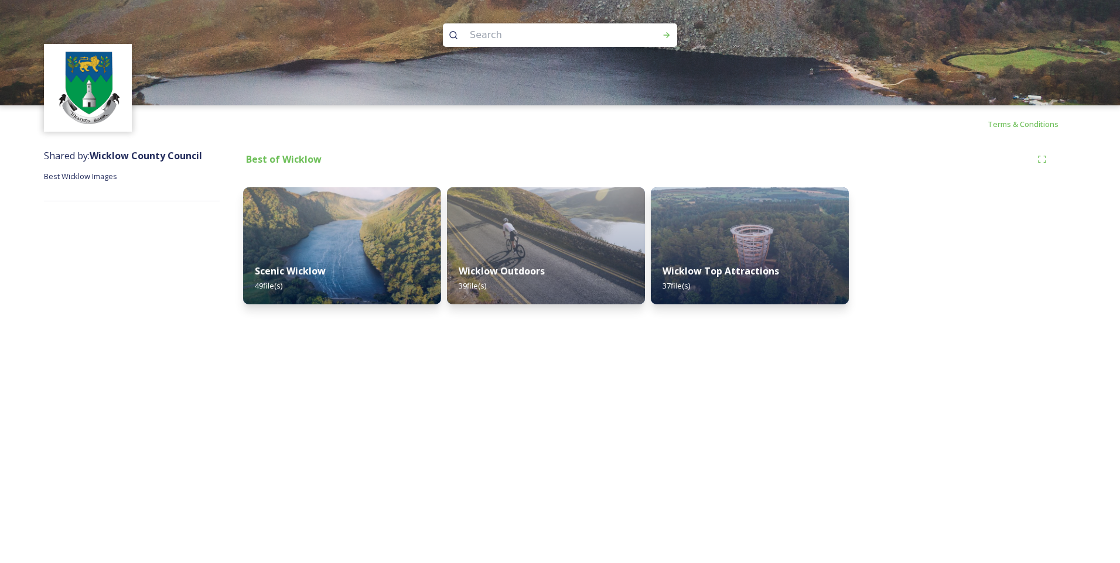
click at [299, 436] on div "Terms & Conditions Shared by: Wicklow County Council Best Wicklow Images Best o…" at bounding box center [560, 281] width 1120 height 563
drag, startPoint x: 572, startPoint y: 417, endPoint x: 564, endPoint y: 417, distance: 8.2
click at [572, 419] on div "Terms & Conditions Shared by: Wicklow County Council Best Wicklow Images Best o…" at bounding box center [560, 281] width 1120 height 563
click at [707, 436] on div "Terms & Conditions Shared by: Wicklow County Council Best Wicklow Images Best o…" at bounding box center [560, 281] width 1120 height 563
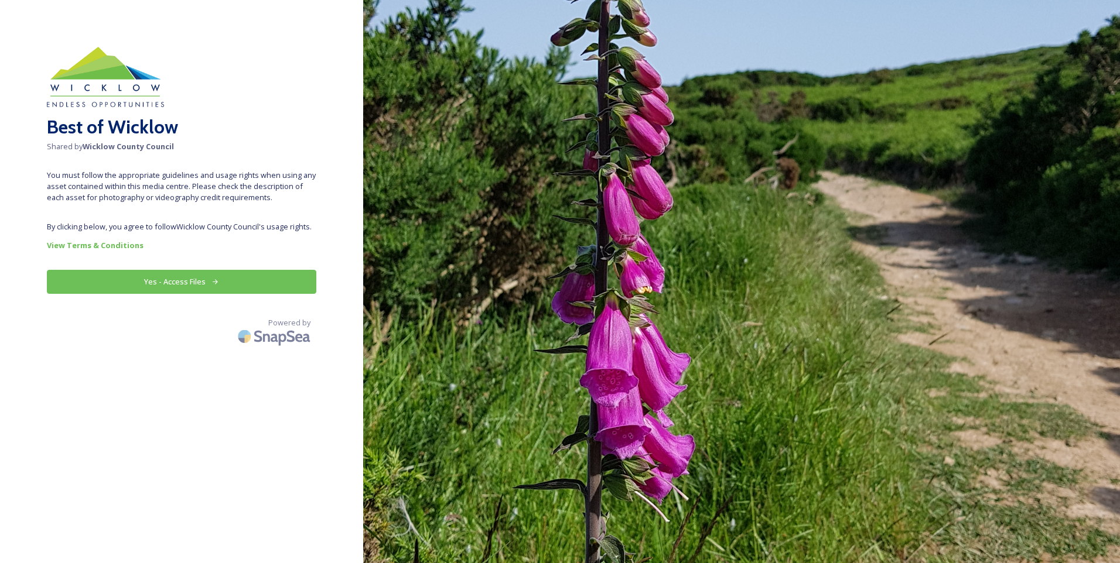
click at [165, 275] on button "Yes - Access Files" at bounding box center [181, 282] width 269 height 24
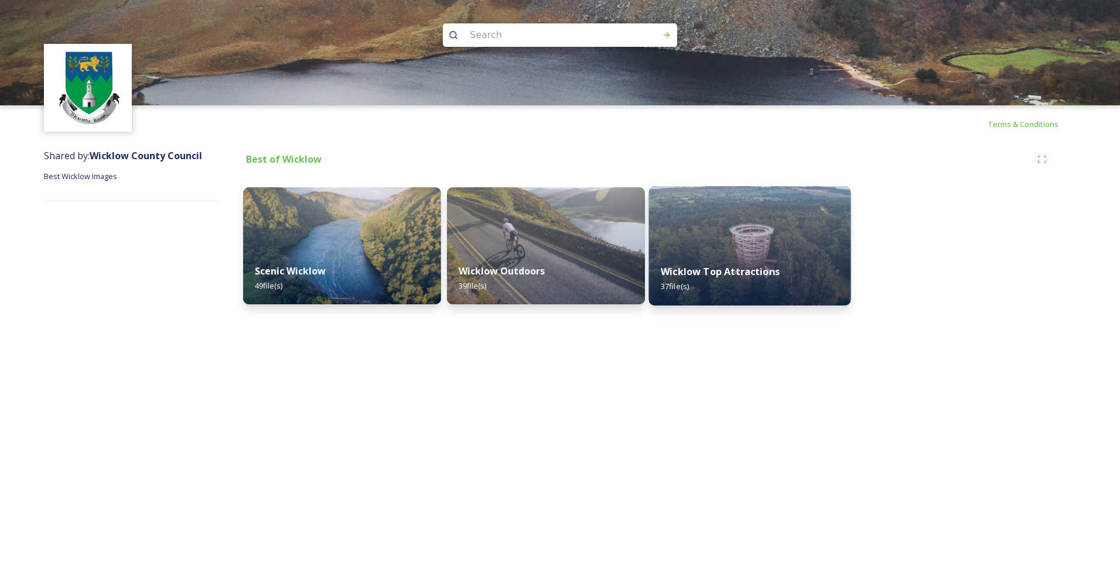
click at [766, 273] on strong "Wicklow Top Attractions" at bounding box center [719, 271] width 119 height 13
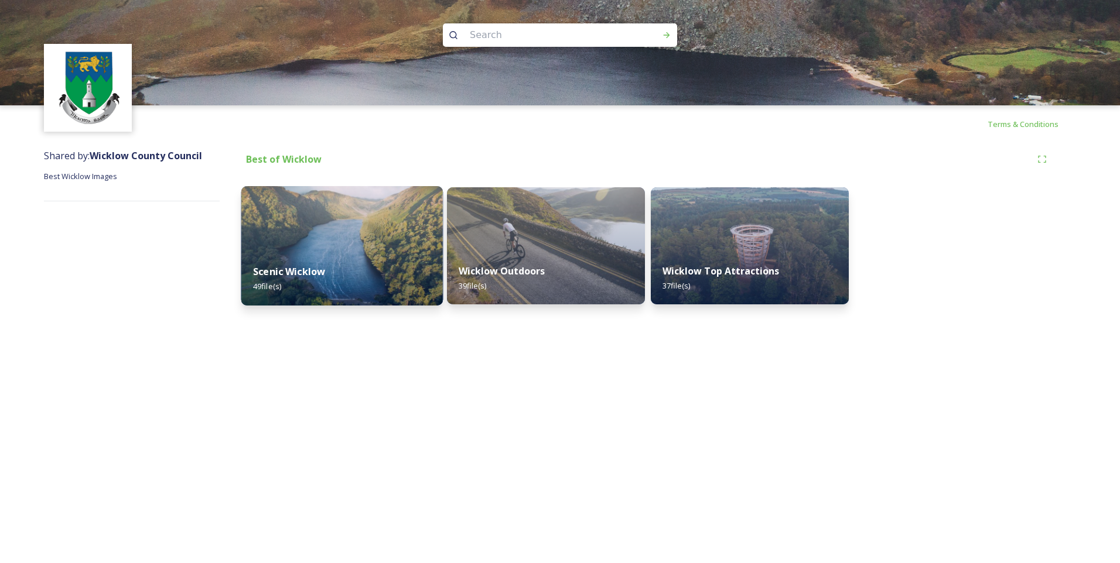
click at [280, 248] on img at bounding box center [342, 245] width 202 height 119
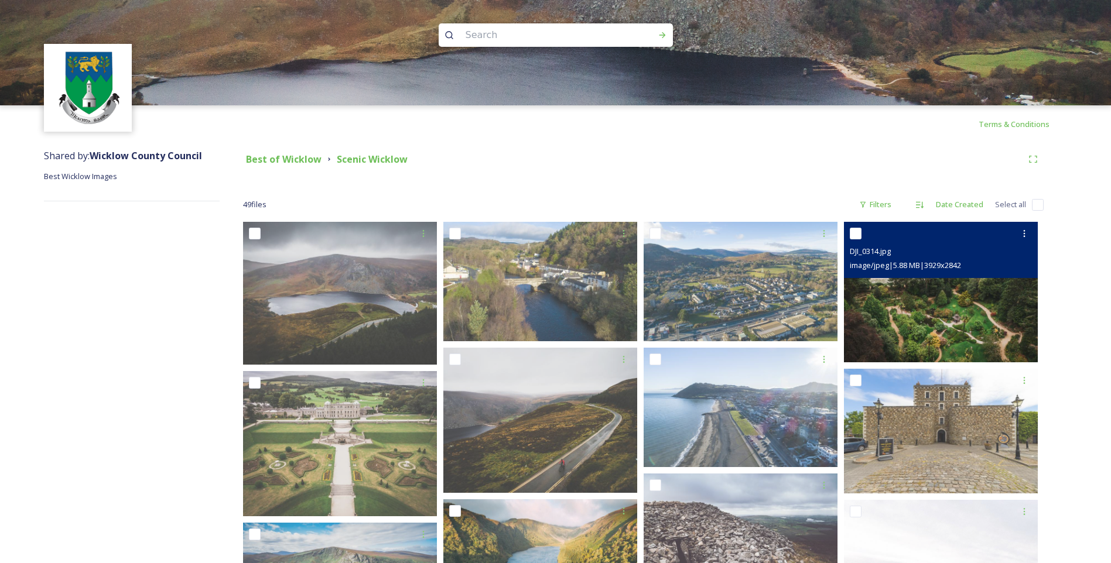
click at [859, 232] on input "checkbox" at bounding box center [856, 234] width 12 height 12
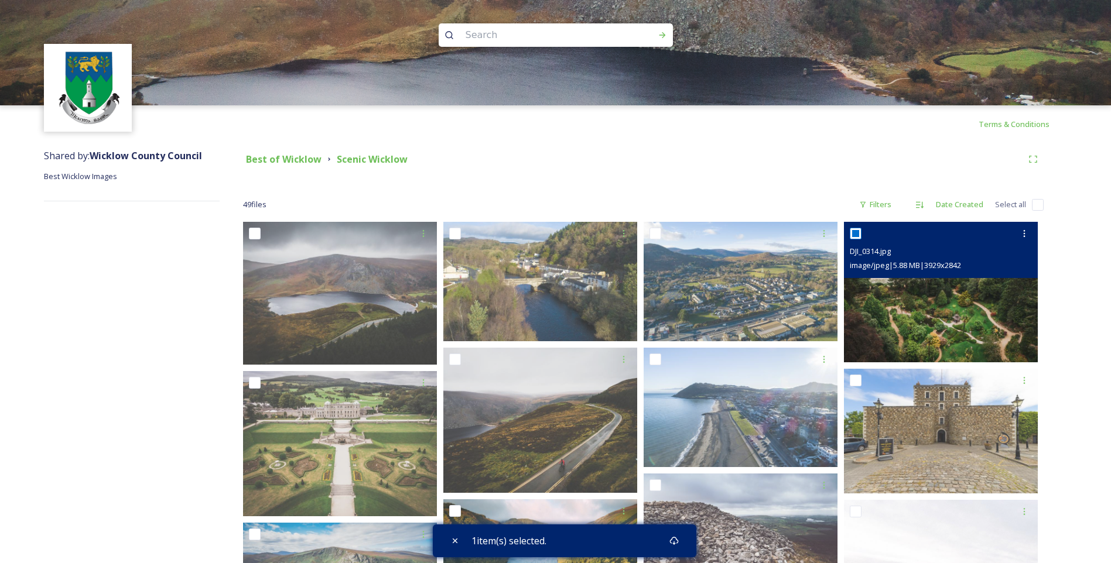
click at [859, 232] on input "checkbox" at bounding box center [856, 234] width 12 height 12
checkbox input "false"
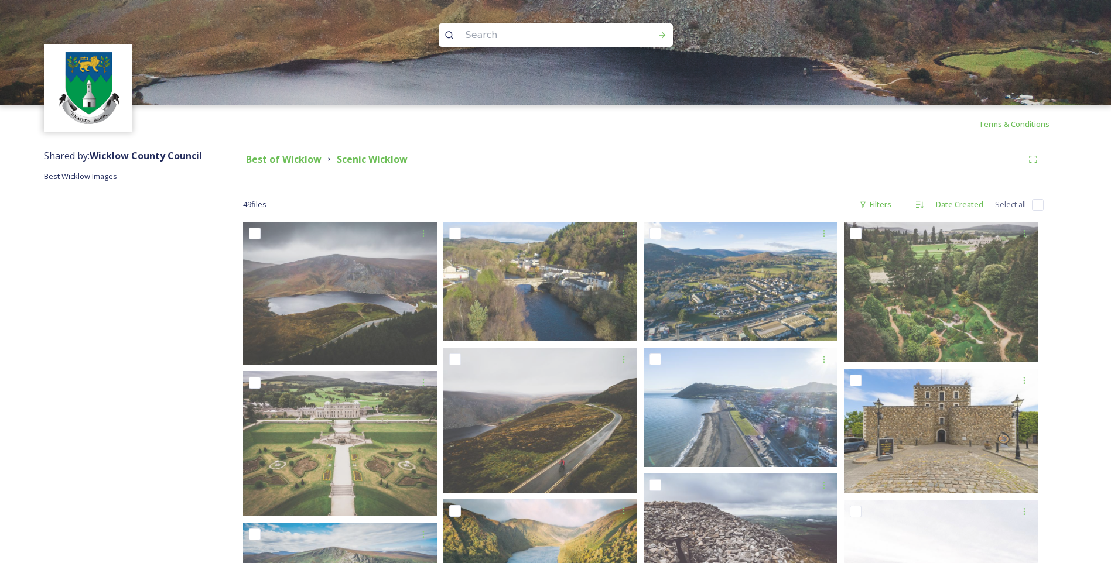
click at [745, 142] on div "Terms & Conditions" at bounding box center [555, 123] width 1111 height 37
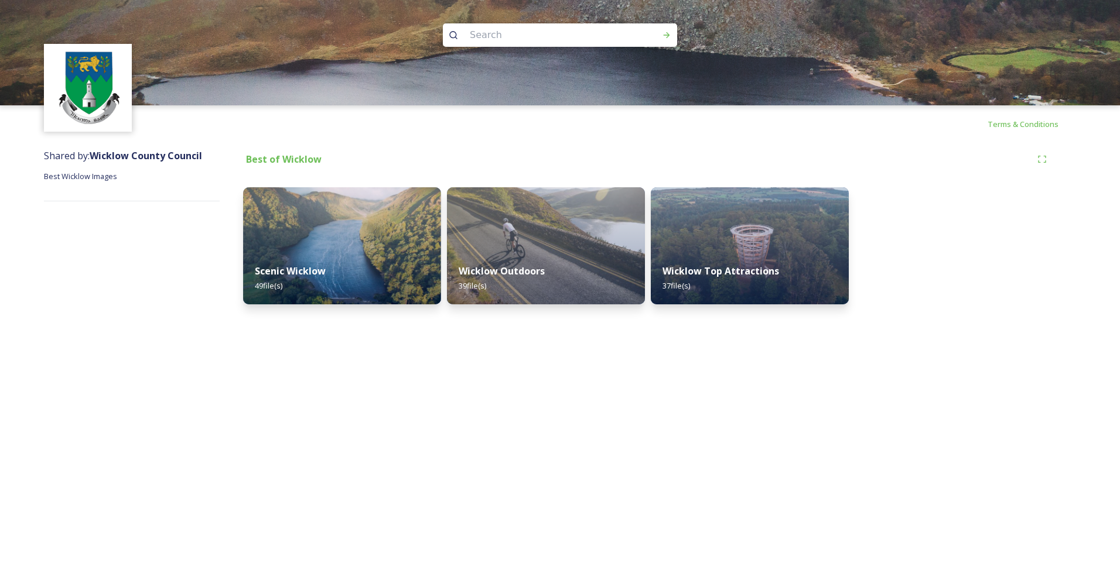
click at [90, 341] on div "Terms & Conditions Shared by: Wicklow County Council Best Wicklow Images Best o…" at bounding box center [560, 281] width 1120 height 563
click at [455, 381] on div "Terms & Conditions Shared by: Wicklow County Council Best Wicklow Images Best o…" at bounding box center [560, 281] width 1120 height 563
click at [759, 438] on div "Terms & Conditions Shared by: Wicklow County Council Best Wicklow Images Best o…" at bounding box center [560, 281] width 1120 height 563
drag, startPoint x: 751, startPoint y: 388, endPoint x: 725, endPoint y: 376, distance: 28.5
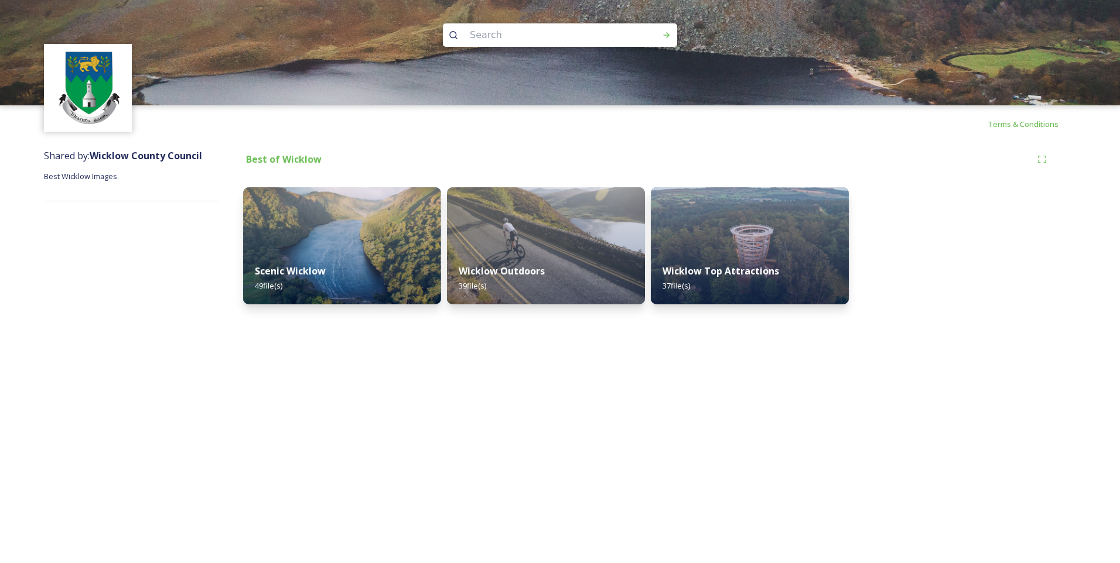
click at [752, 388] on div "Terms & Conditions Shared by: Wicklow County Council Best Wicklow Images Best o…" at bounding box center [560, 281] width 1120 height 563
click at [999, 318] on div "Terms & Conditions Shared by: Wicklow County Council Best Wicklow Images Best o…" at bounding box center [560, 281] width 1120 height 563
click at [281, 275] on strong "Scenic Wicklow" at bounding box center [289, 271] width 72 height 13
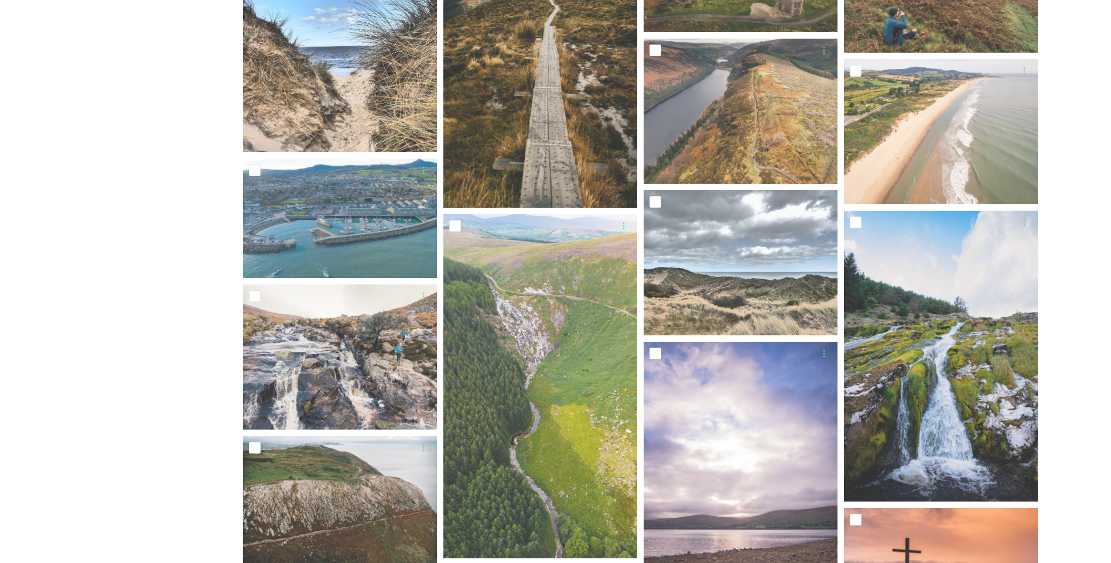
scroll to position [703, 0]
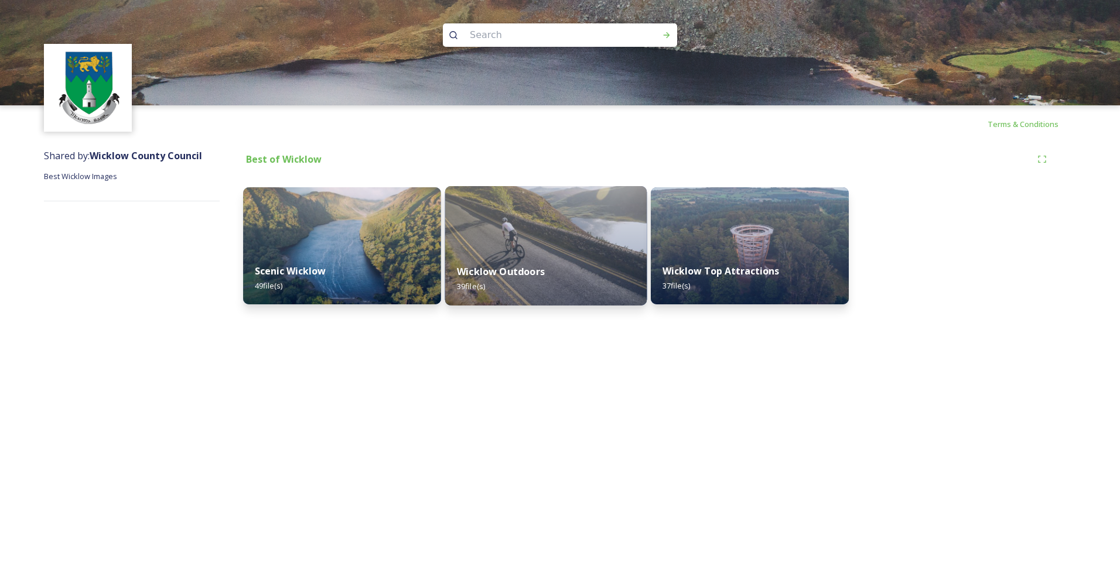
click at [511, 272] on strong "Wicklow Outdoors" at bounding box center [501, 271] width 88 height 13
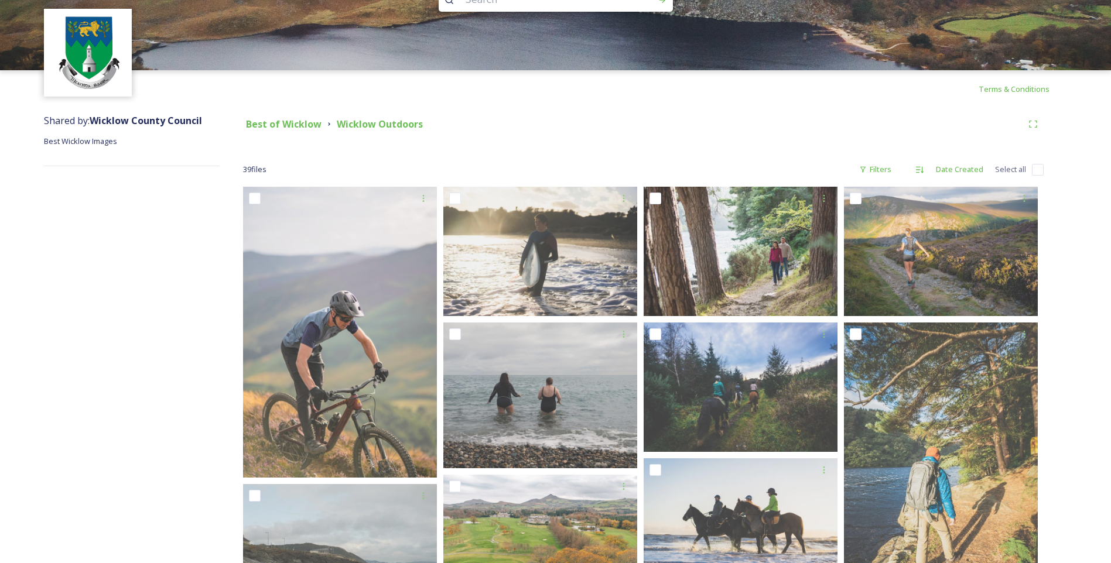
scroll to position [94, 0]
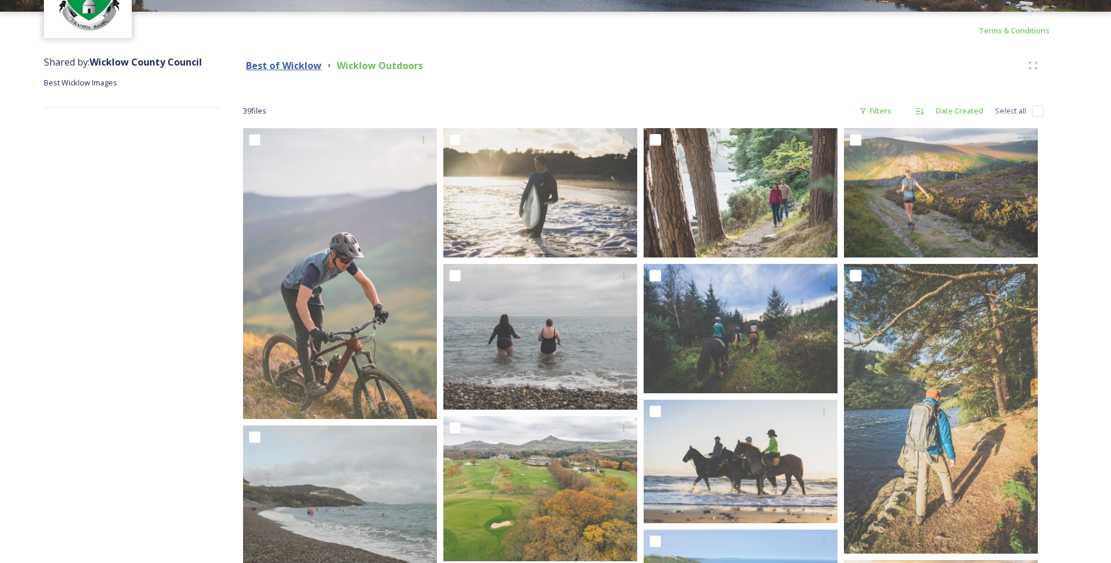
click at [252, 65] on strong "Best of Wicklow" at bounding box center [284, 65] width 76 height 13
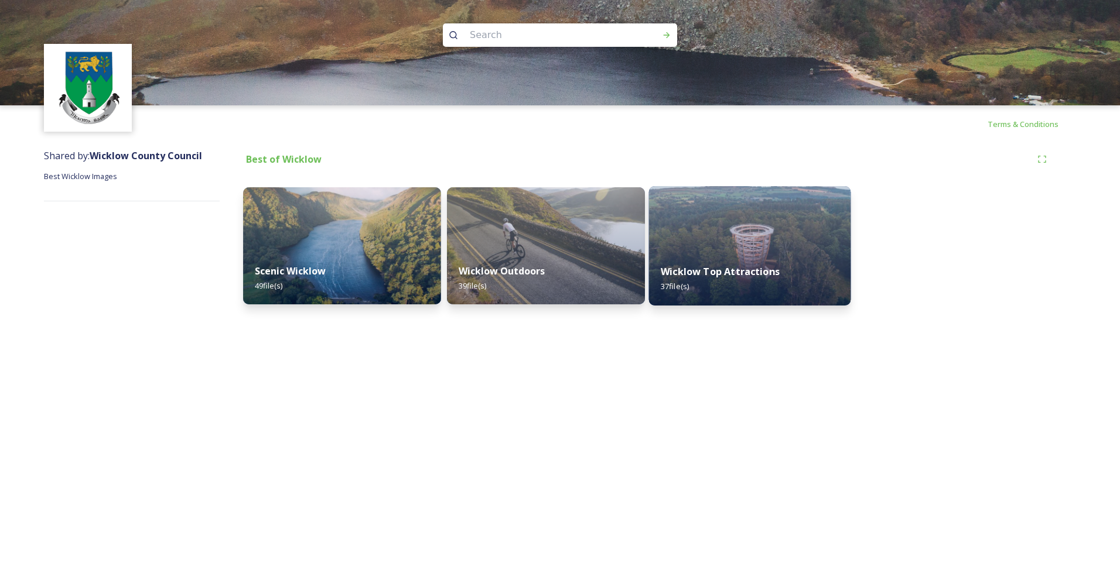
click at [707, 277] on strong "Wicklow Top Attractions" at bounding box center [719, 271] width 119 height 13
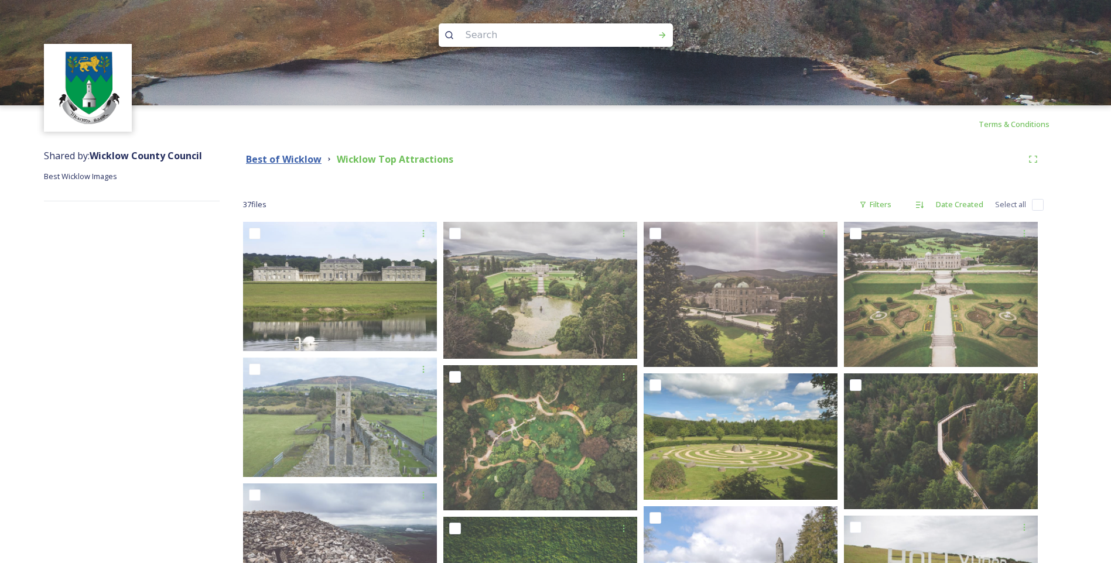
click at [315, 162] on strong "Best of Wicklow" at bounding box center [284, 159] width 76 height 13
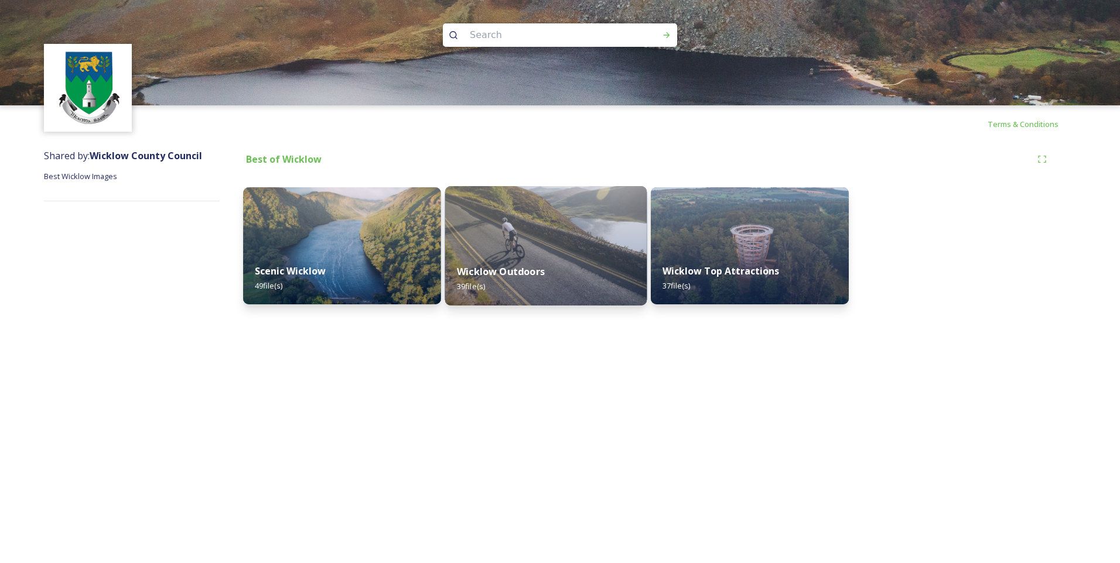
click at [516, 271] on strong "Wicklow Outdoors" at bounding box center [501, 271] width 88 height 13
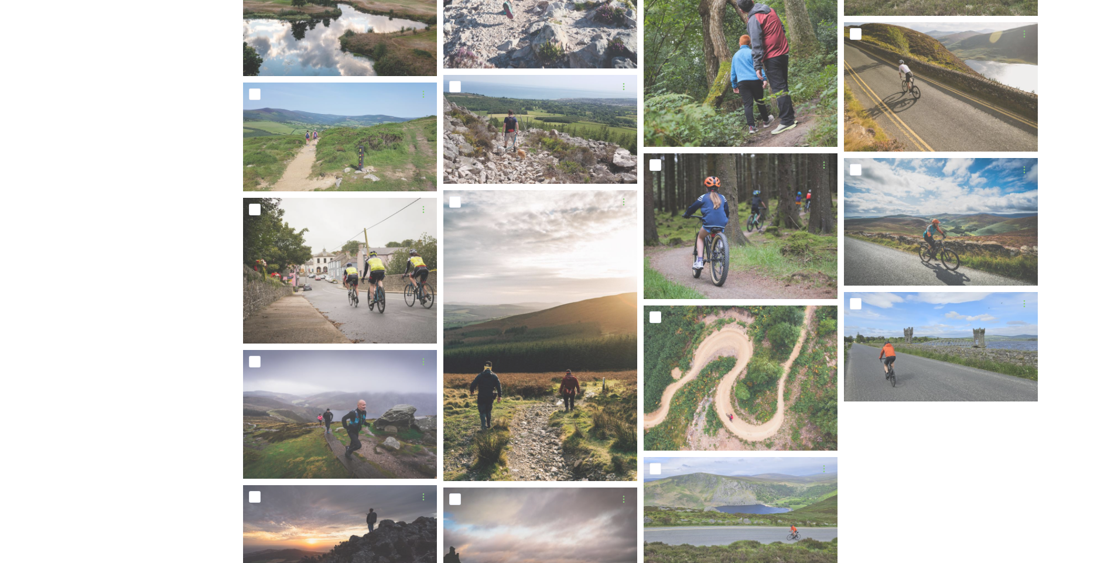
scroll to position [1148, 0]
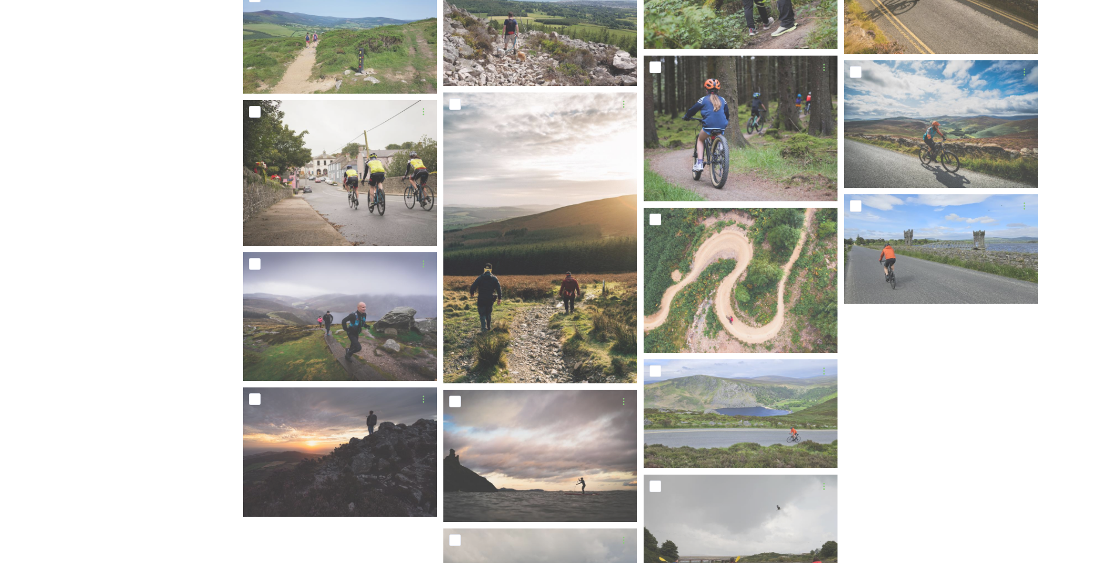
scroll to position [1265, 0]
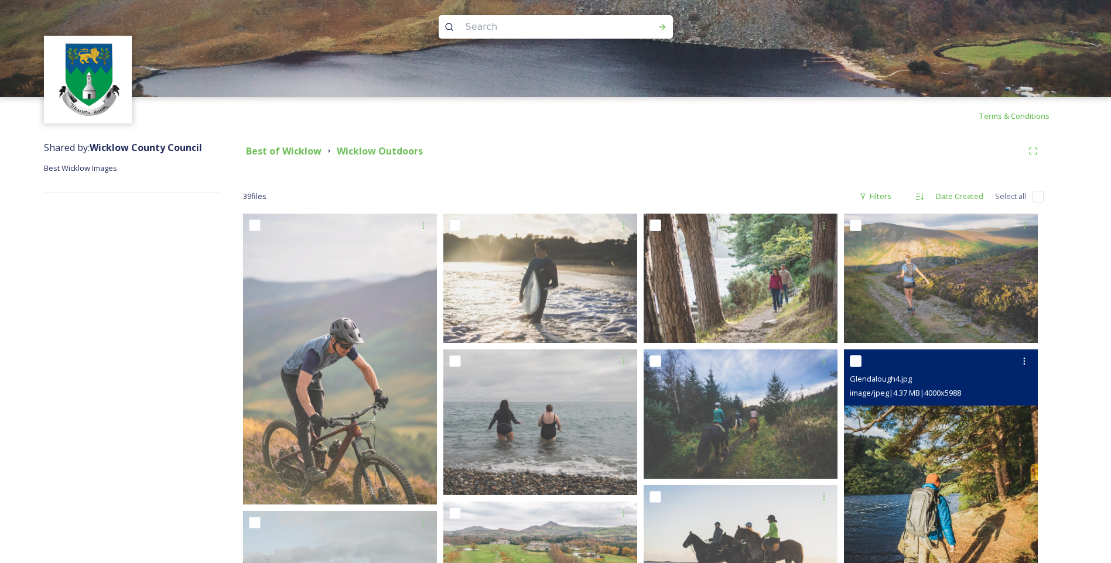
scroll to position [0, 0]
